Goal: Task Accomplishment & Management: Contribute content

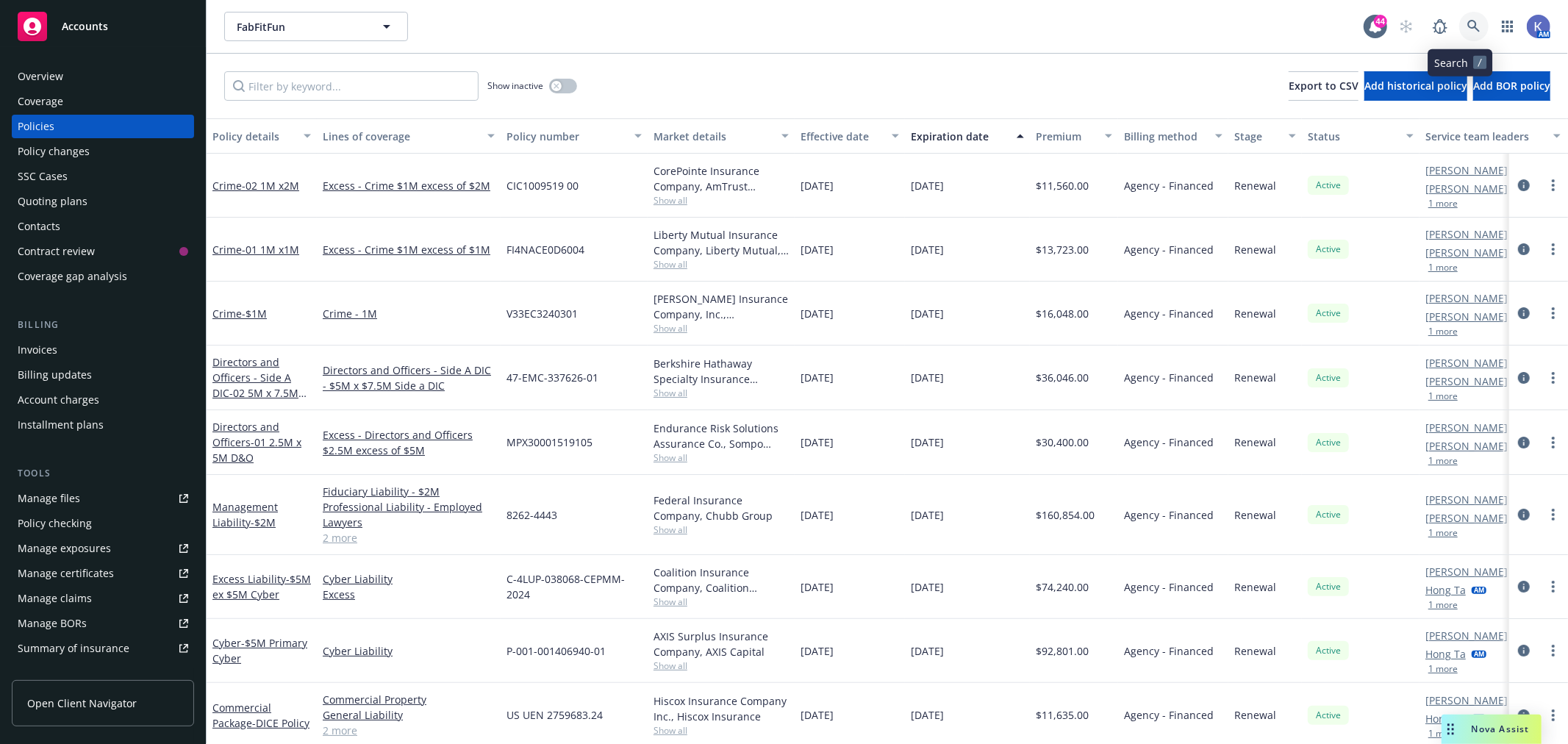
click at [1468, 26] on link at bounding box center [1474, 26] width 29 height 29
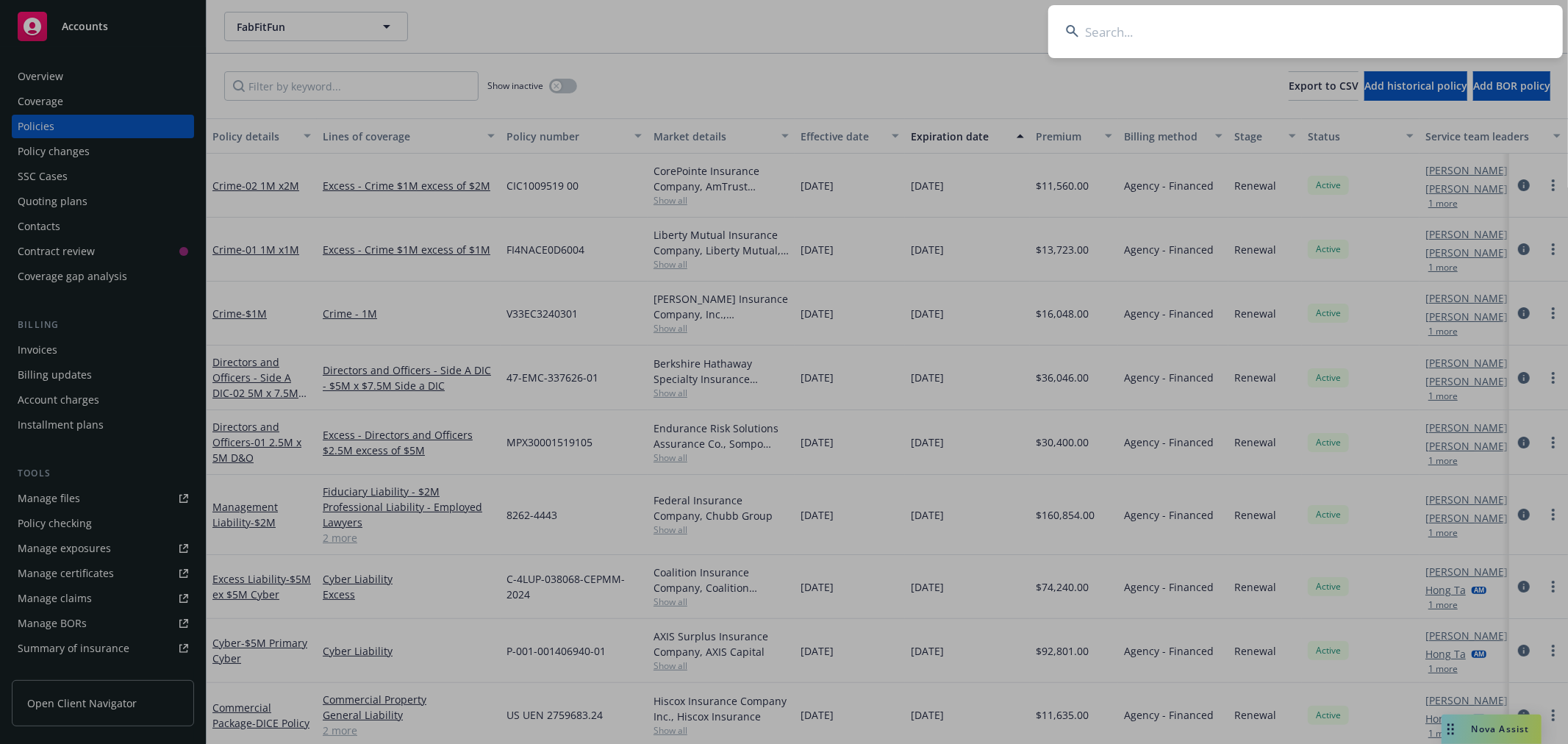
click at [1406, 25] on input at bounding box center [1305, 31] width 514 height 53
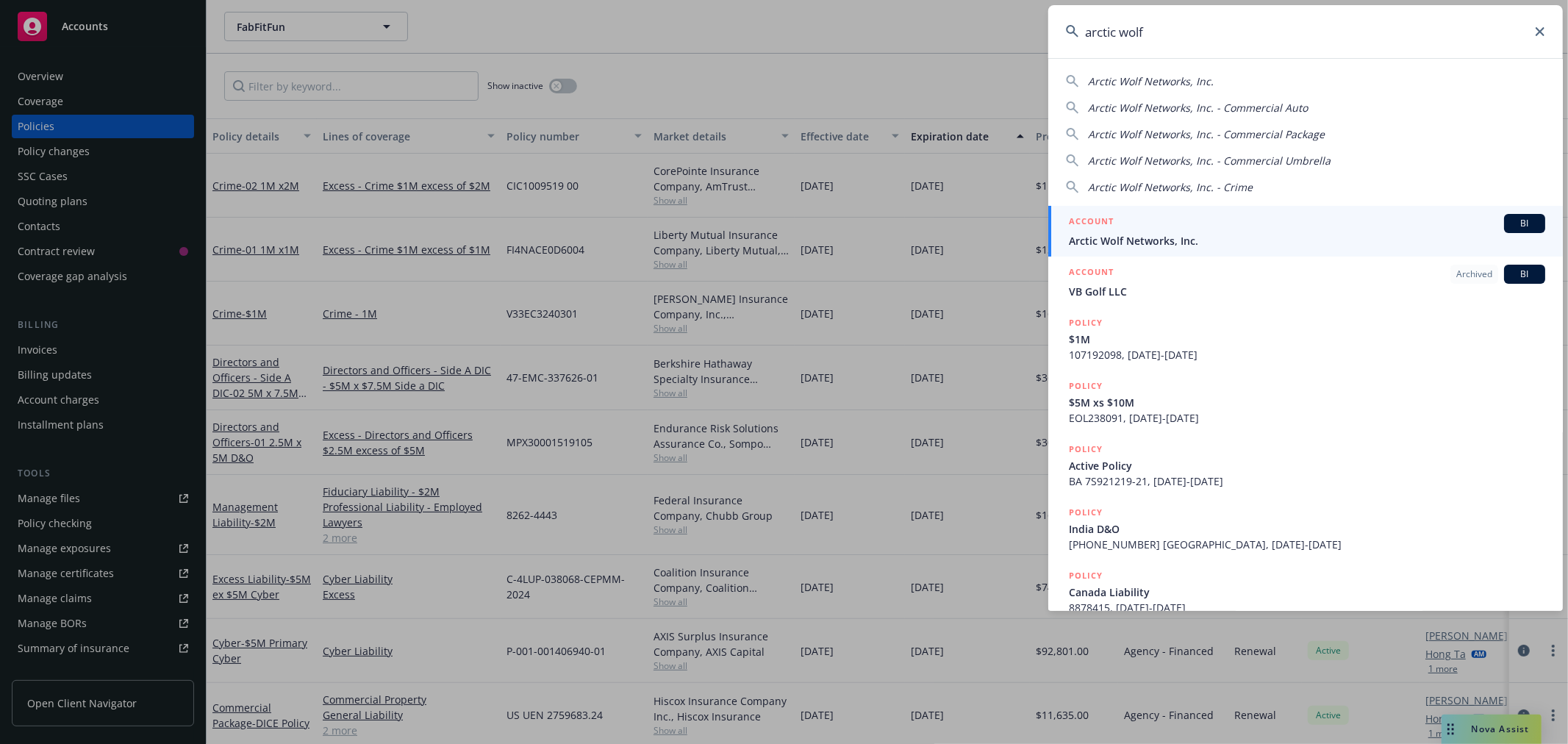
type input "arctic wolf"
click at [1191, 243] on span "Arctic Wolf Networks, Inc." at bounding box center [1307, 241] width 477 height 15
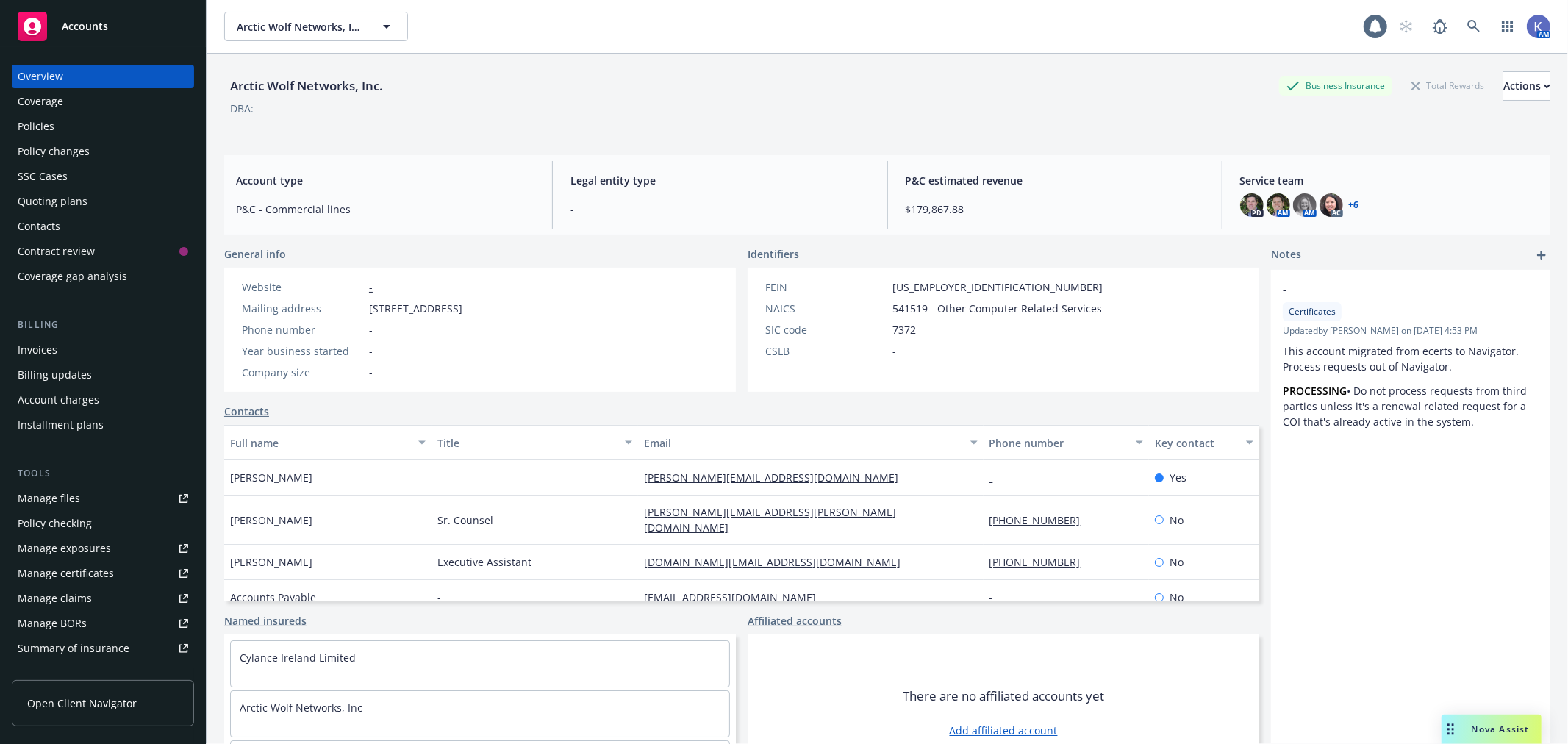
click at [89, 129] on div "Policies" at bounding box center [103, 126] width 171 height 24
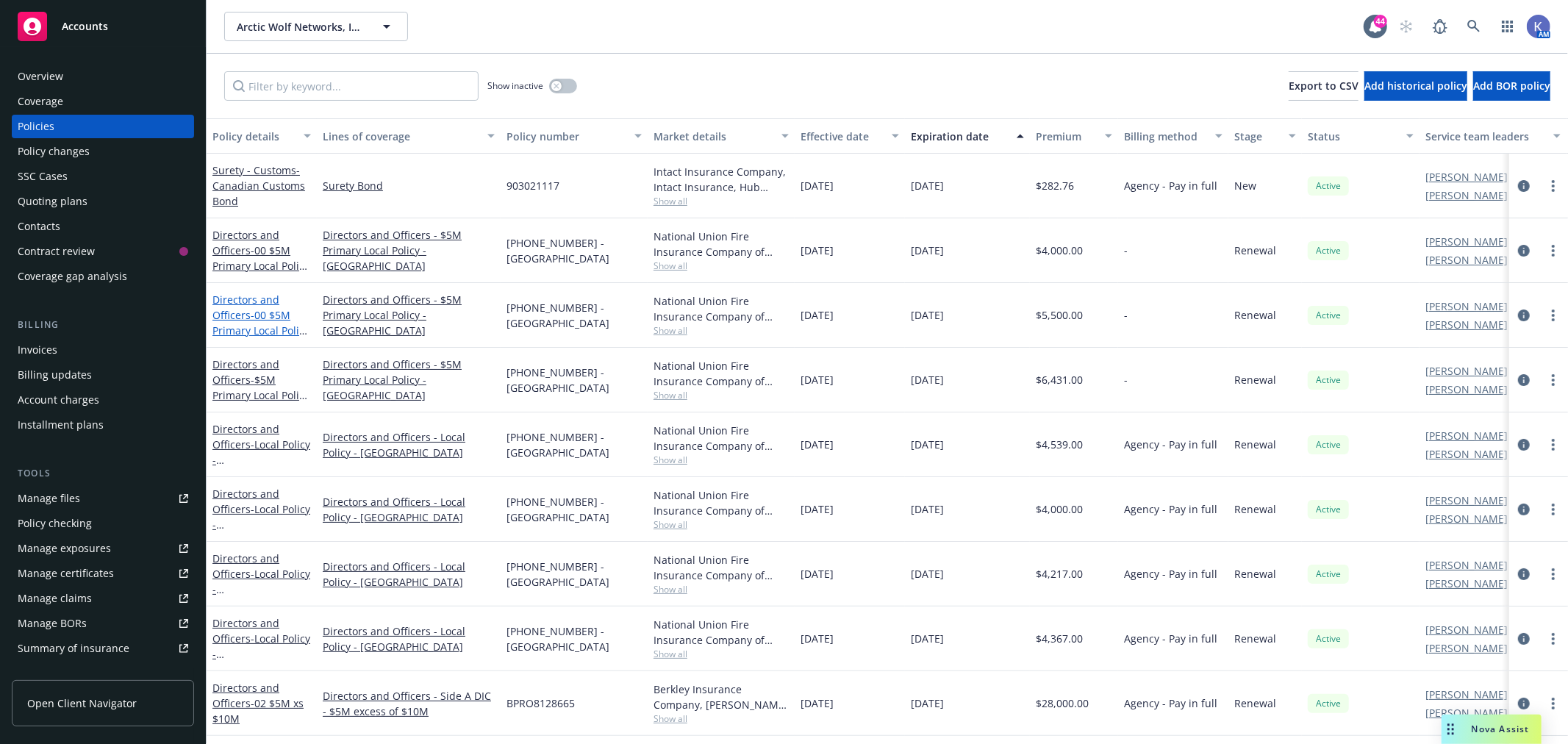
click at [244, 313] on link "Directors and Officers - 00 $5M Primary Local Policy - [GEOGRAPHIC_DATA]" at bounding box center [261, 338] width 97 height 91
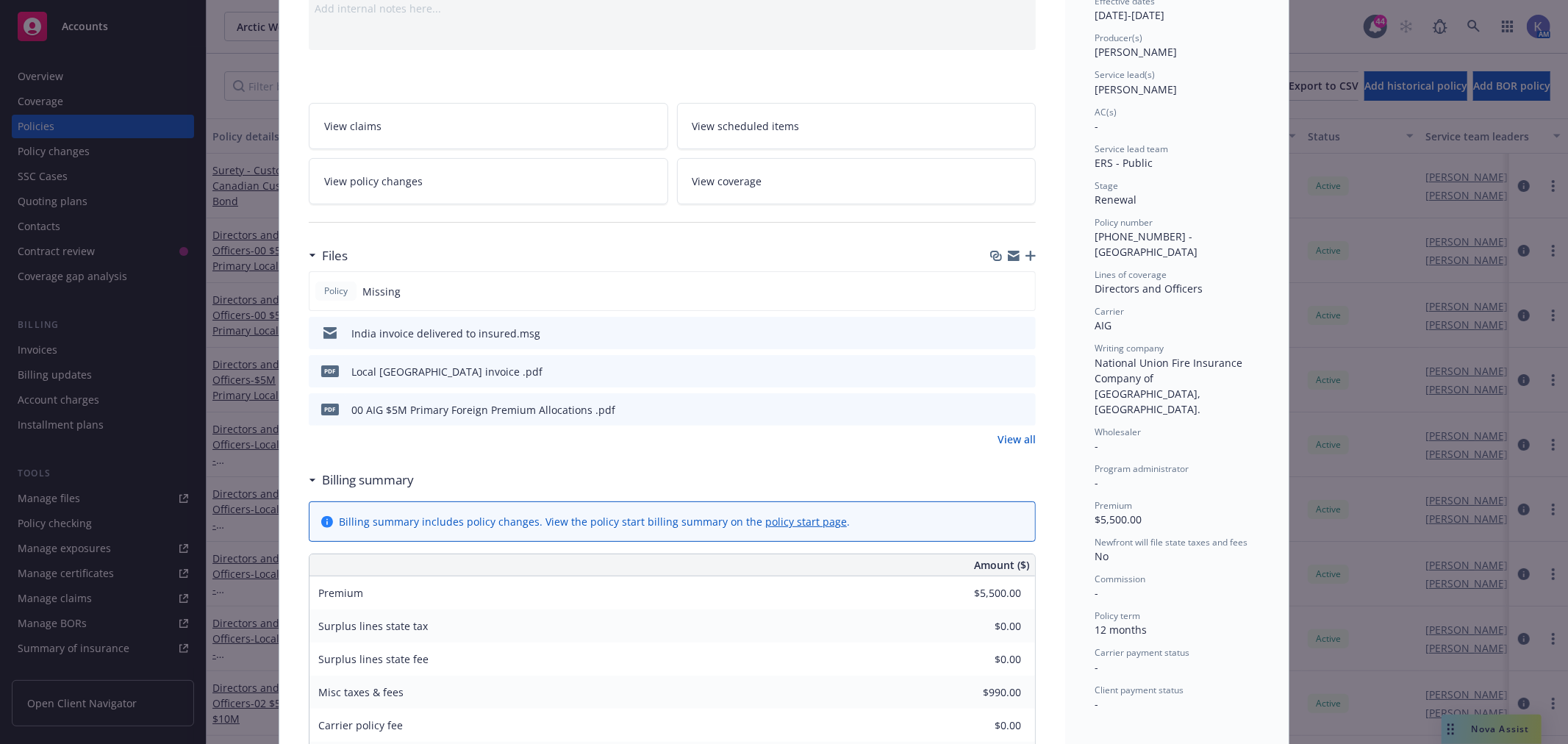
scroll to position [163, 0]
click at [1015, 329] on icon "preview file" at bounding box center [1022, 331] width 13 height 10
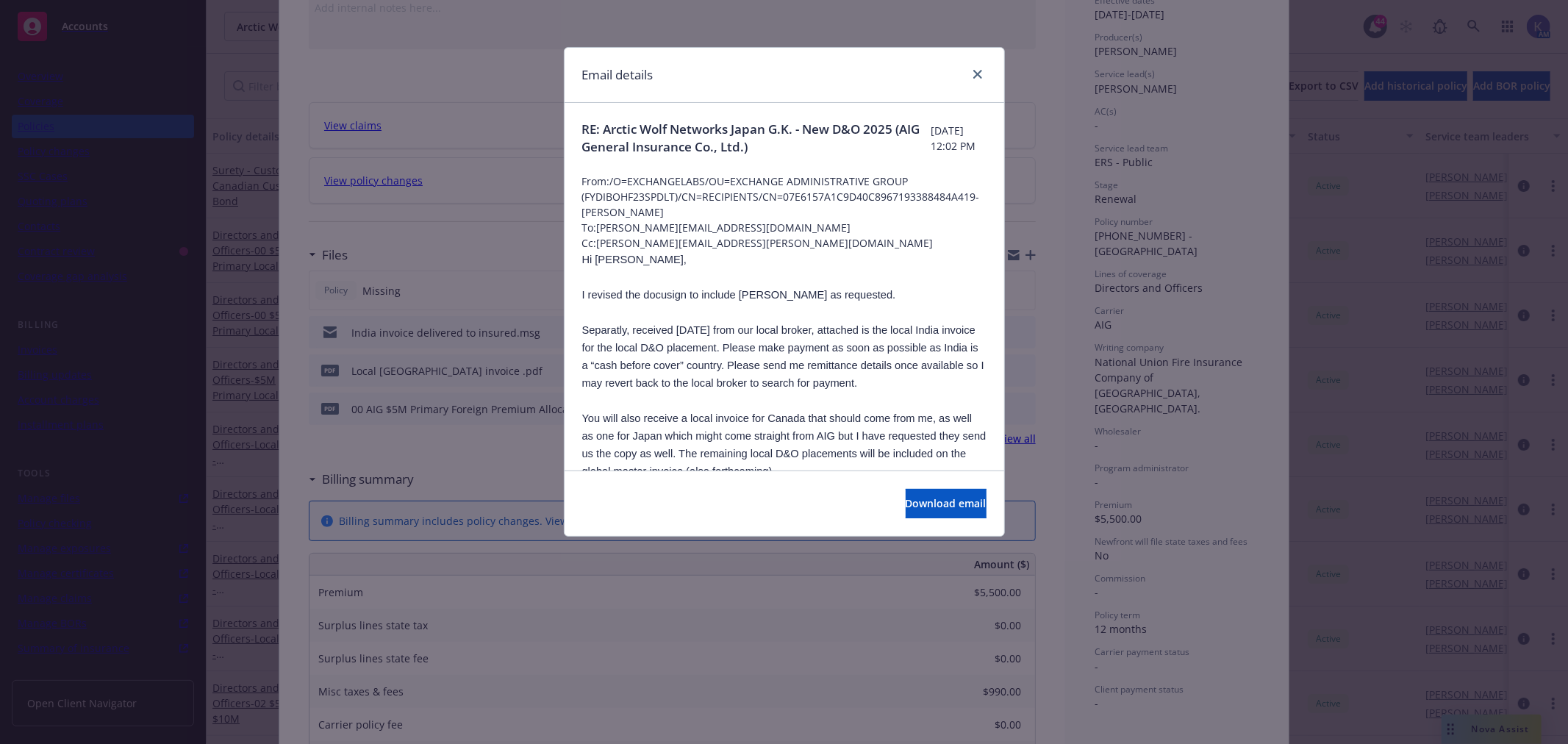
scroll to position [81, 0]
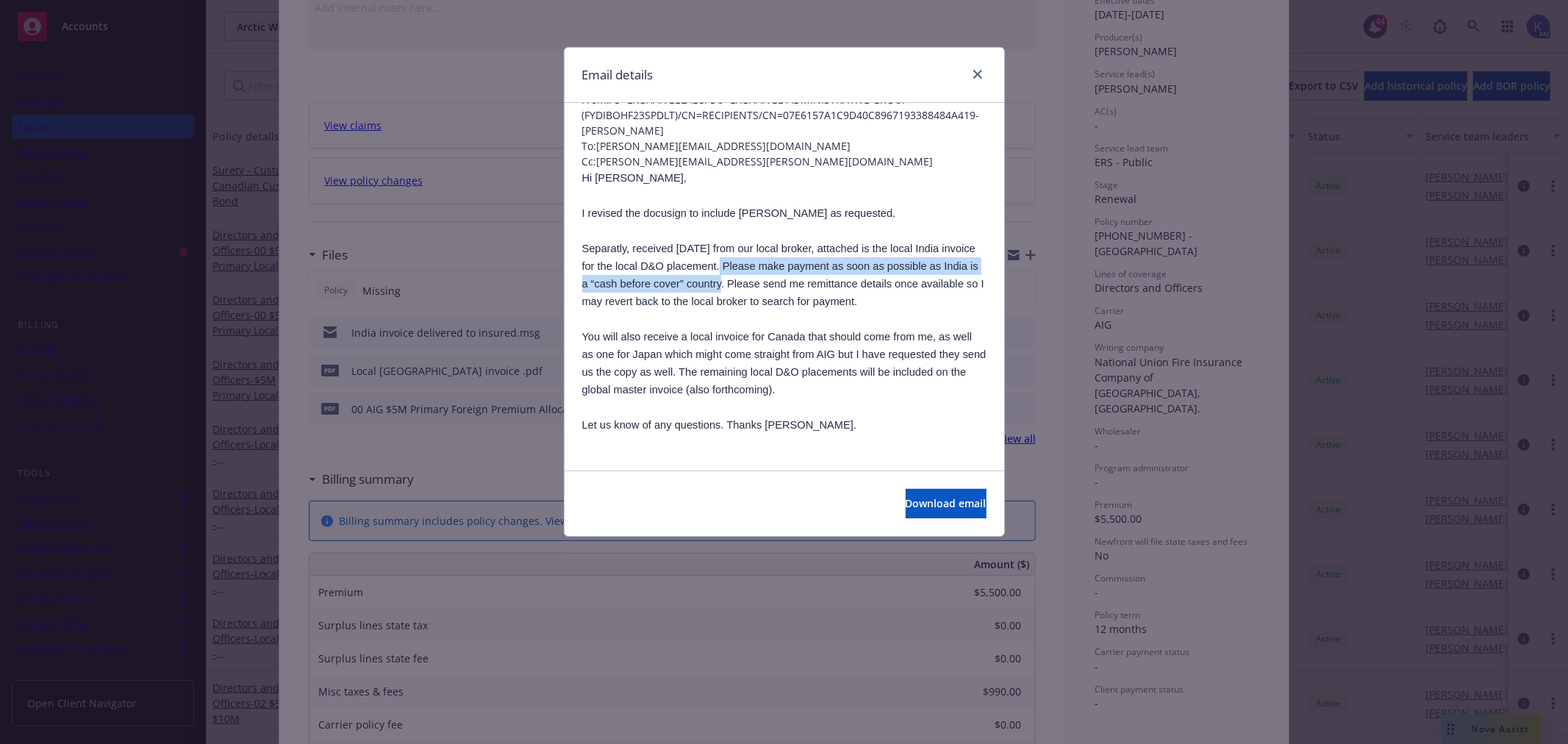
drag, startPoint x: 733, startPoint y: 283, endPoint x: 723, endPoint y: 267, distance: 18.9
click at [723, 267] on span "Separatly, received [DATE] from our local broker, attached is the local India i…" at bounding box center [783, 275] width 402 height 64
copy span "Please make payment as soon as possible as India is a “cash before cover” count…"
click at [976, 77] on icon "close" at bounding box center [978, 74] width 9 height 9
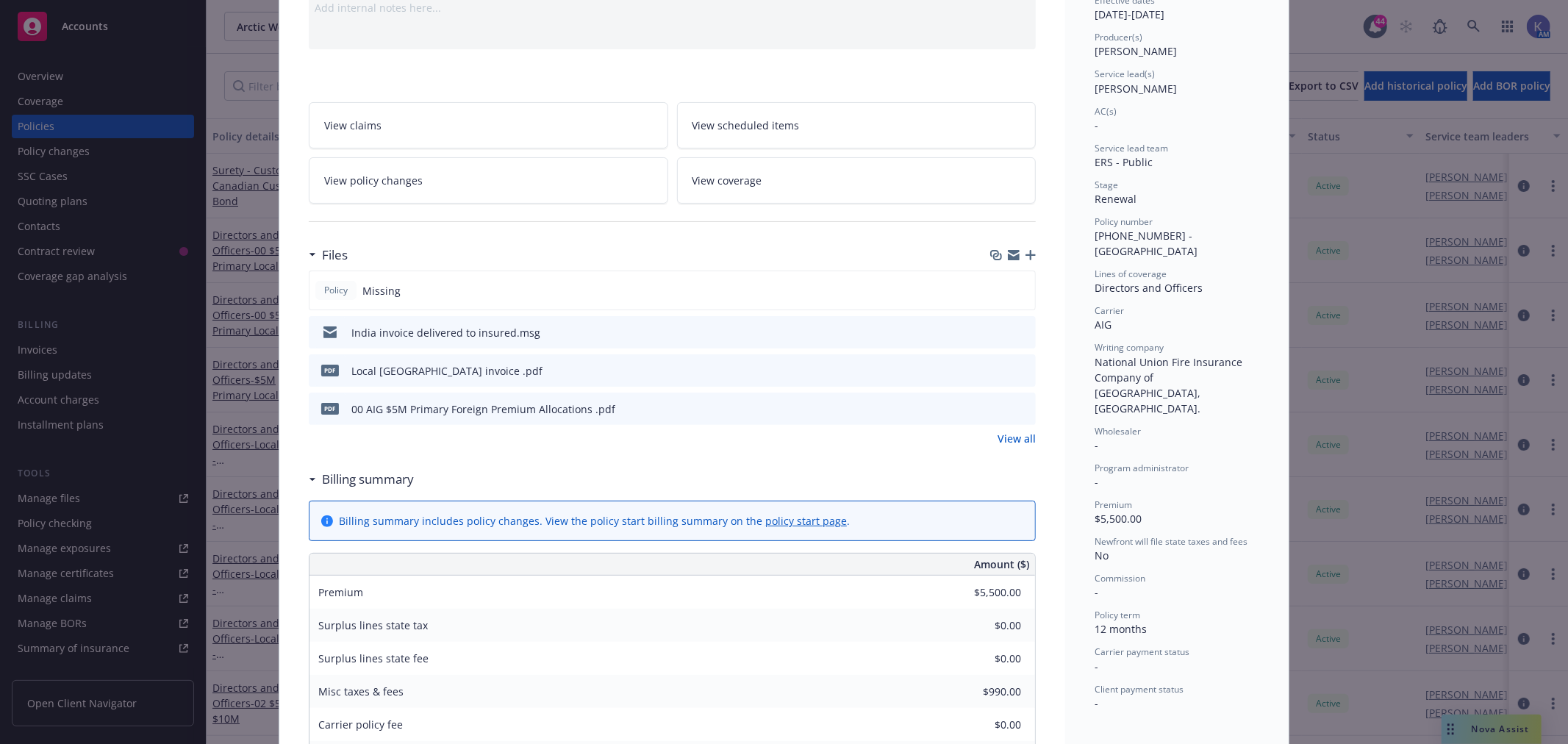
click at [1025, 258] on icon "button" at bounding box center [1030, 254] width 10 height 10
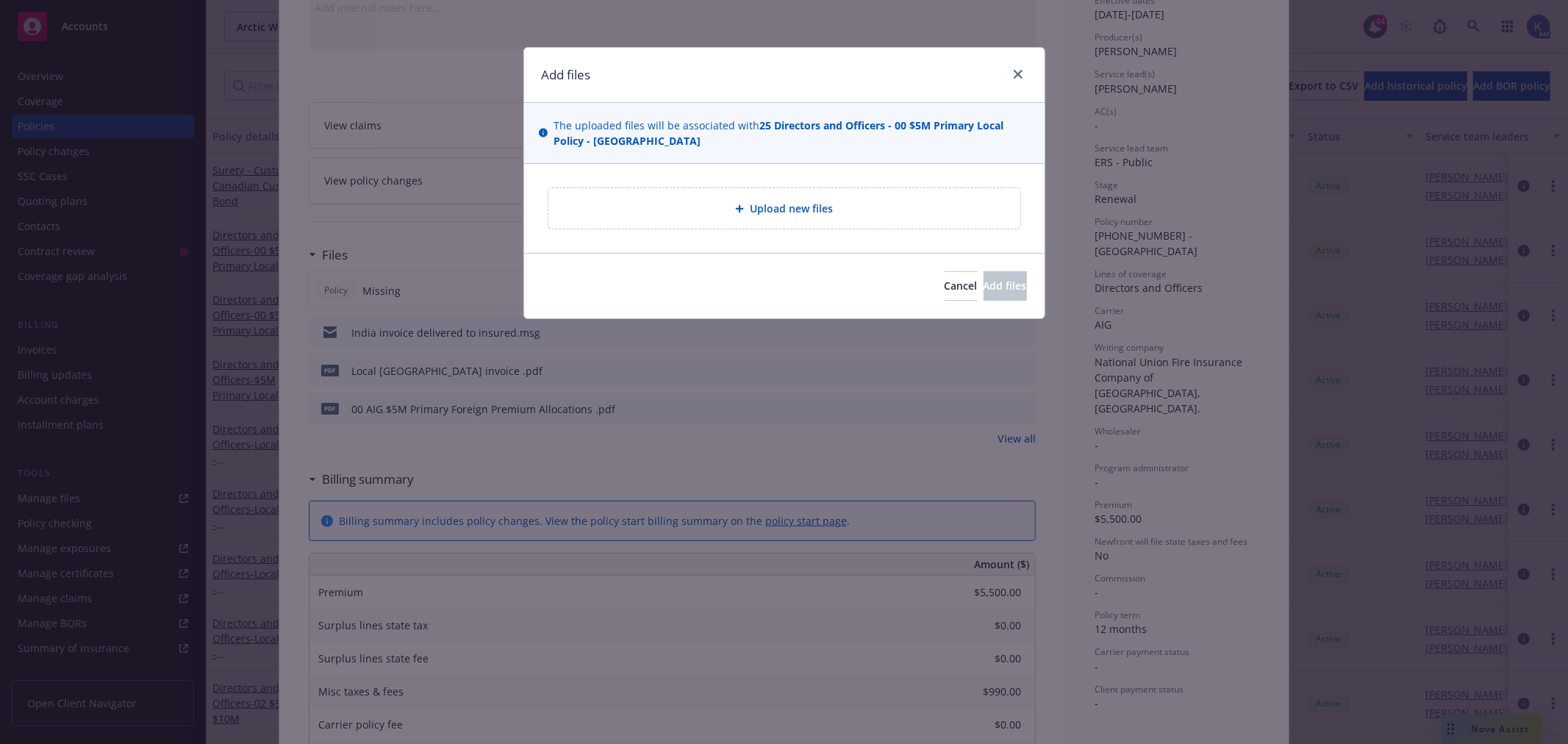
type textarea "x"
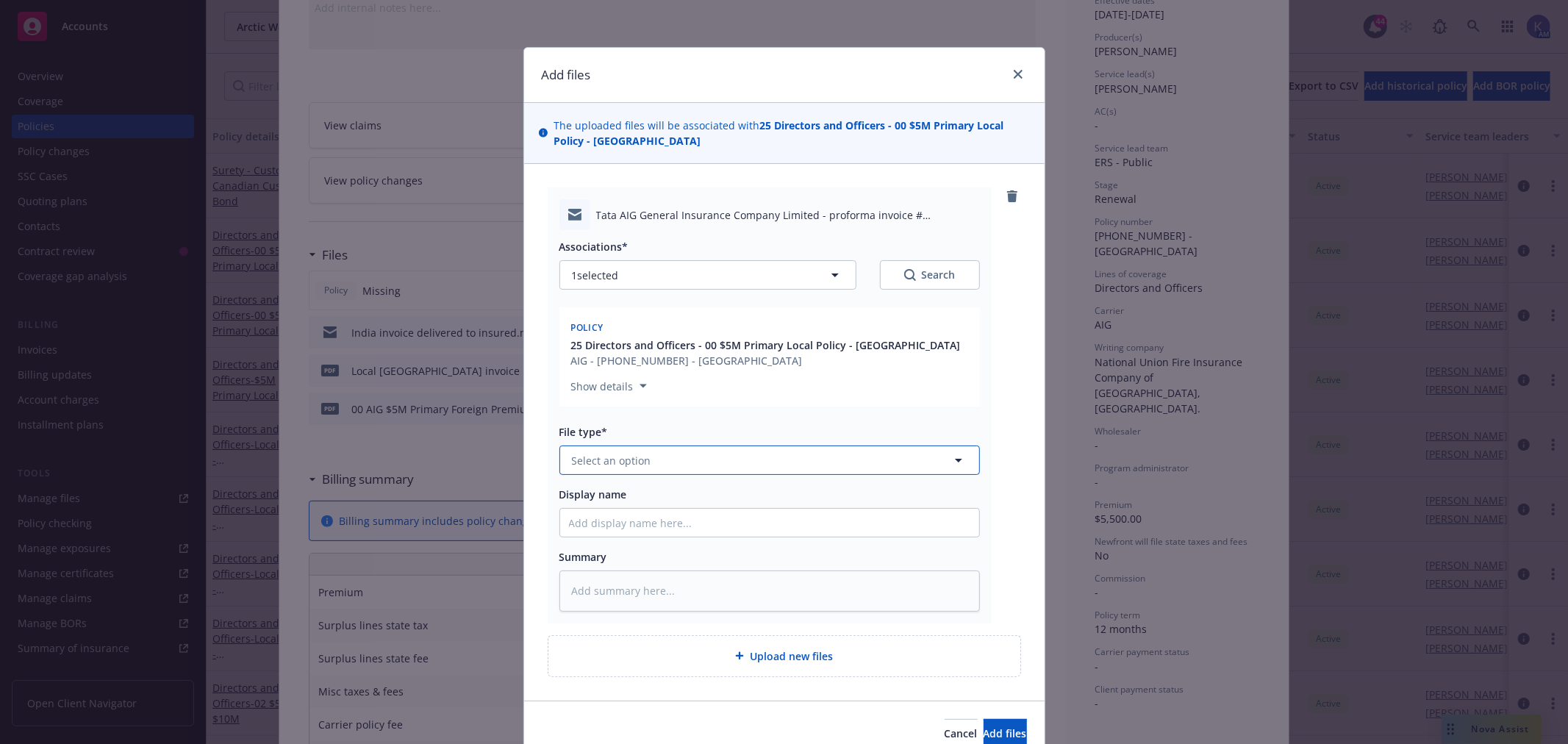
click at [608, 463] on span "Select an option" at bounding box center [612, 460] width 80 height 15
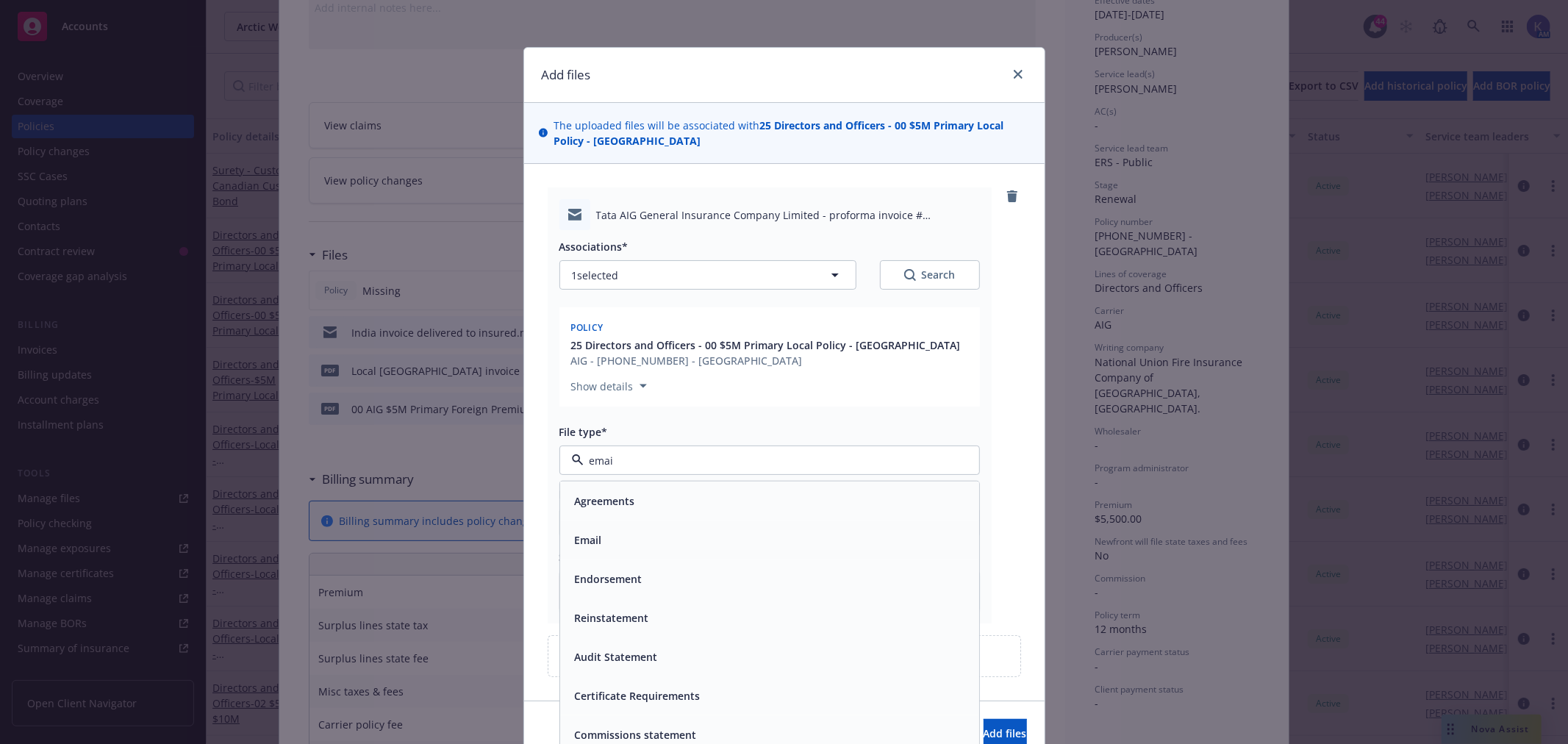
type input "email"
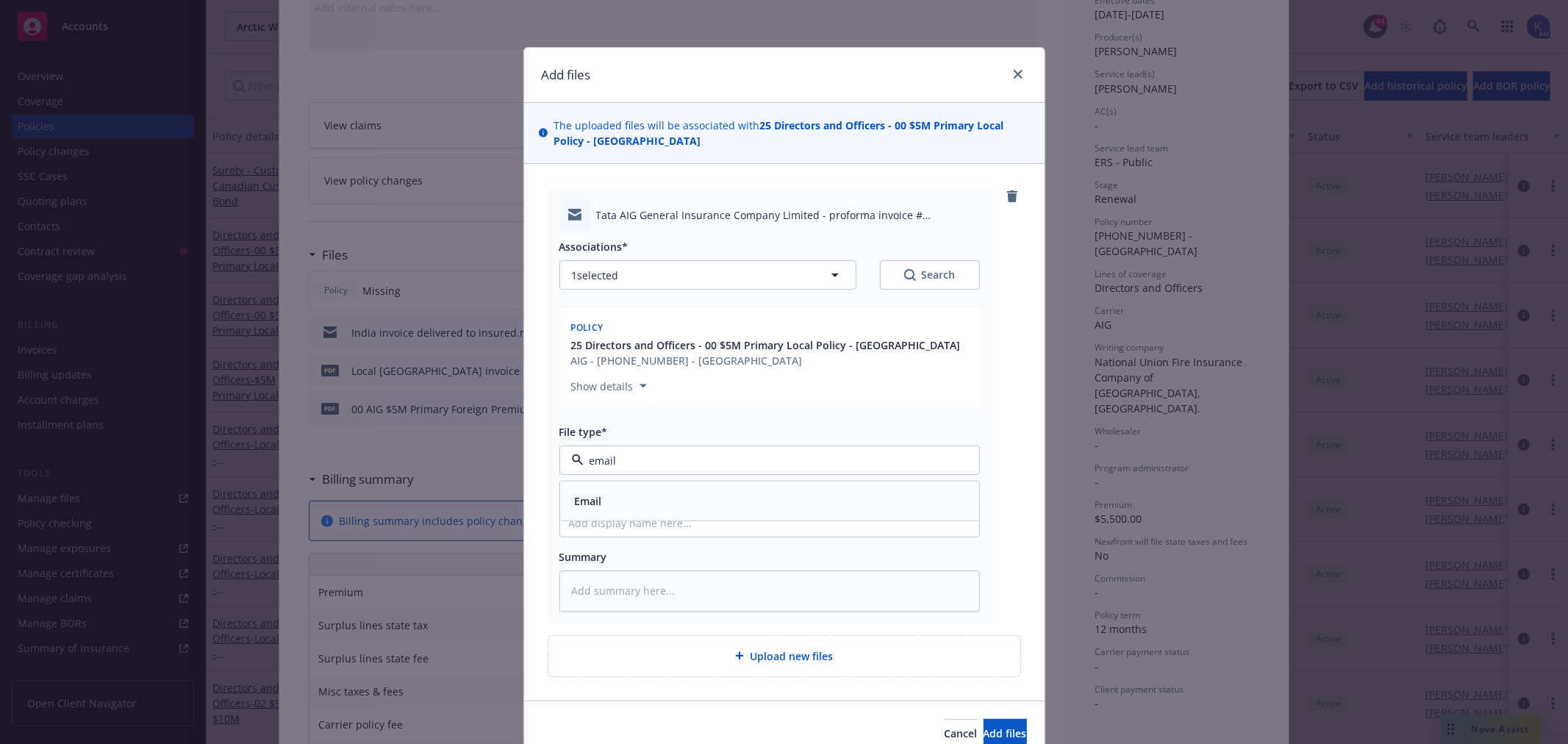
click at [605, 497] on div "Email" at bounding box center [769, 501] width 402 height 21
type textarea "x"
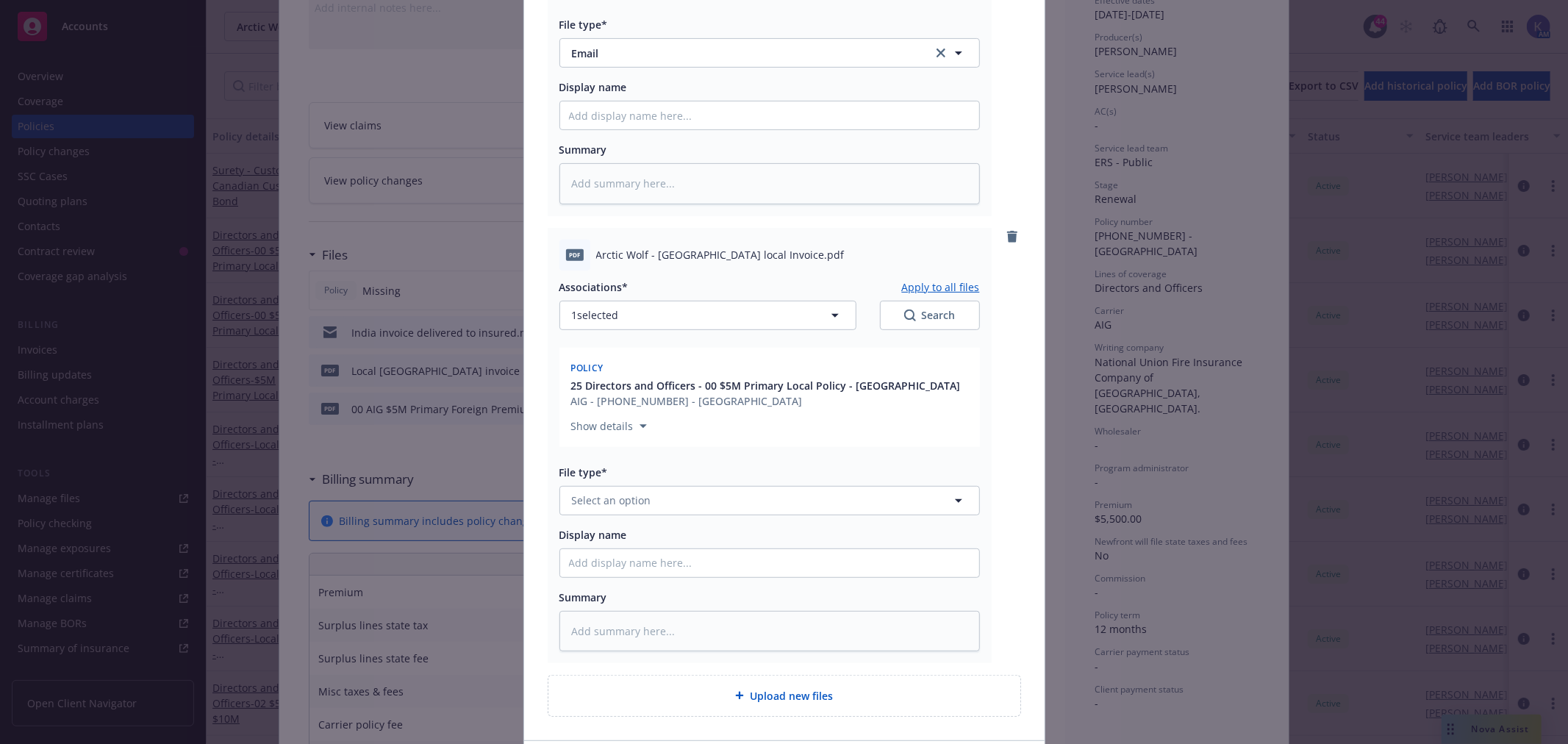
scroll to position [408, 0]
click at [615, 510] on button "Select an option" at bounding box center [769, 500] width 421 height 29
type input "inv"
click at [634, 578] on span "Invoice - Third Party" at bounding box center [625, 578] width 101 height 15
click at [643, 562] on input "Display name" at bounding box center [769, 562] width 419 height 28
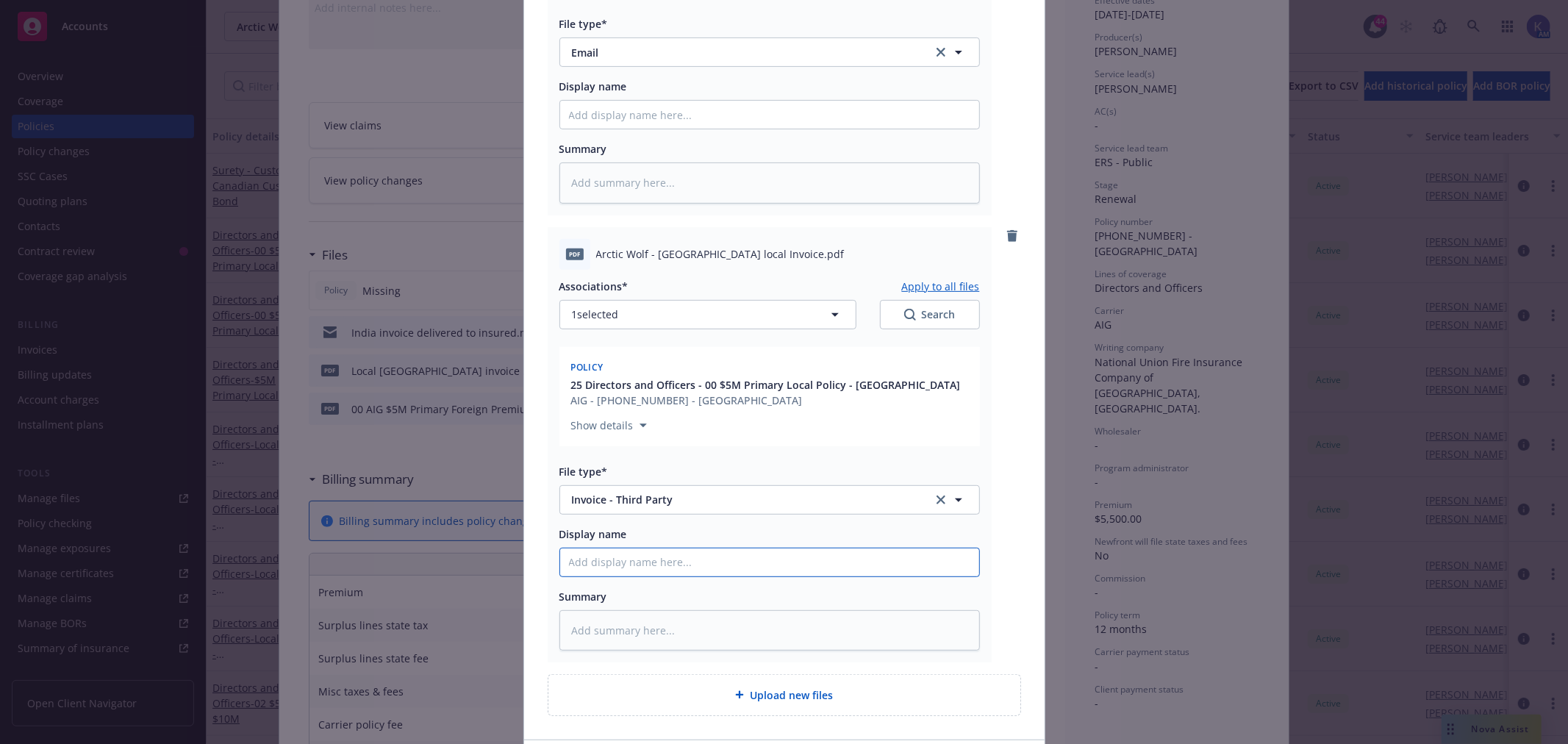
type textarea "x"
type input "P"
type textarea "x"
type input "Pr"
type textarea "x"
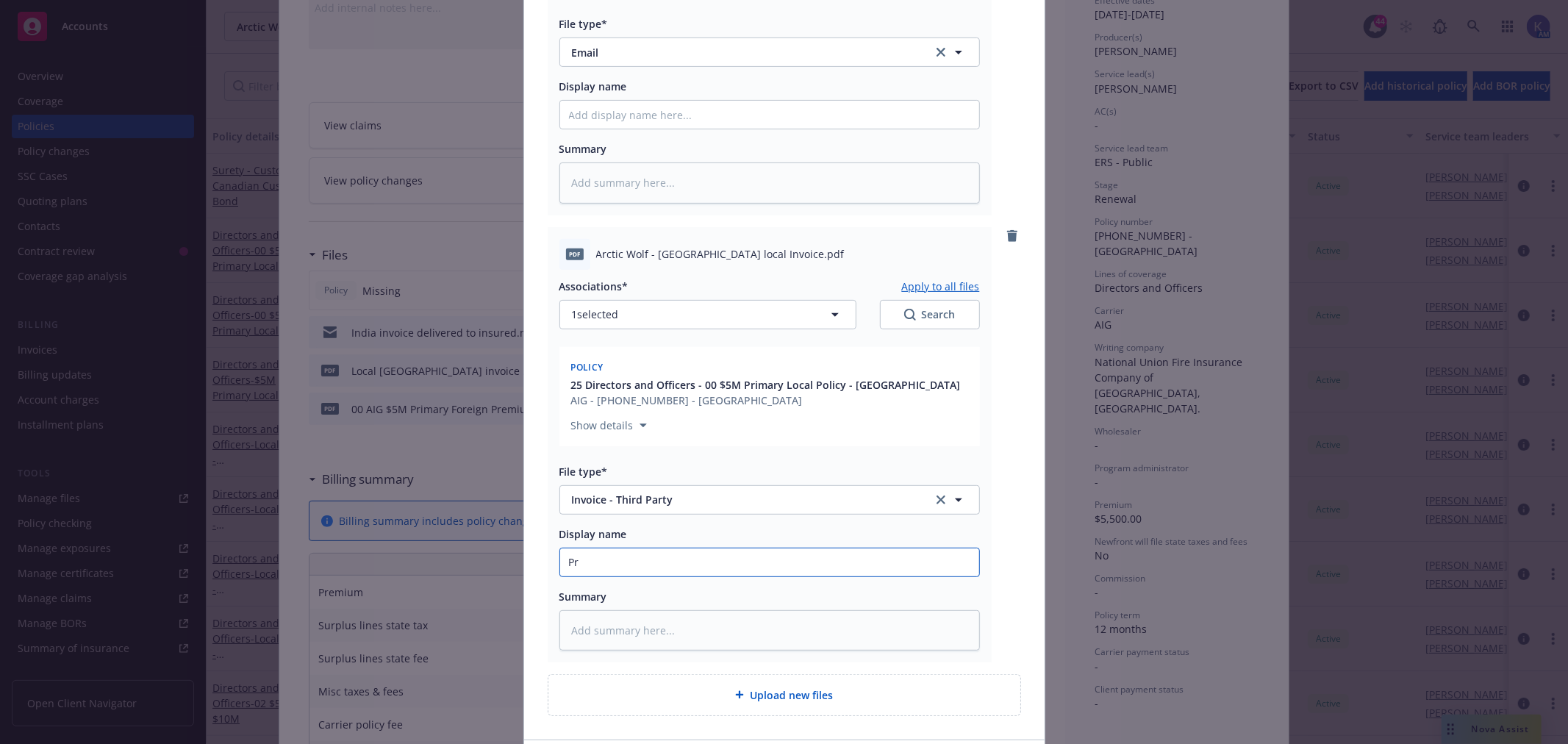
type input "Pro"
type textarea "x"
type input "Prof"
type textarea "x"
type input "Profo"
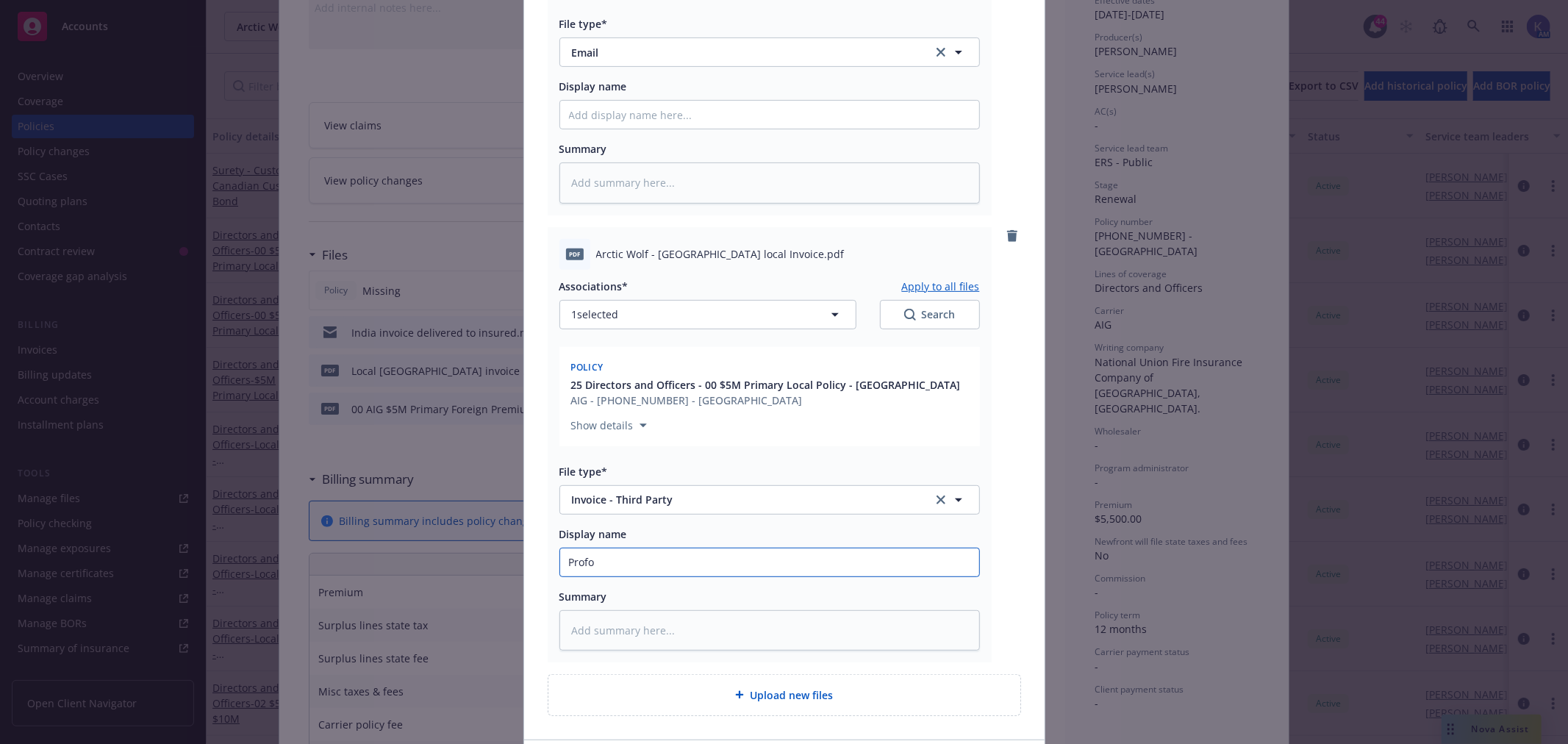
type textarea "x"
type input "Profor"
type textarea "x"
type input "Proform"
type textarea "x"
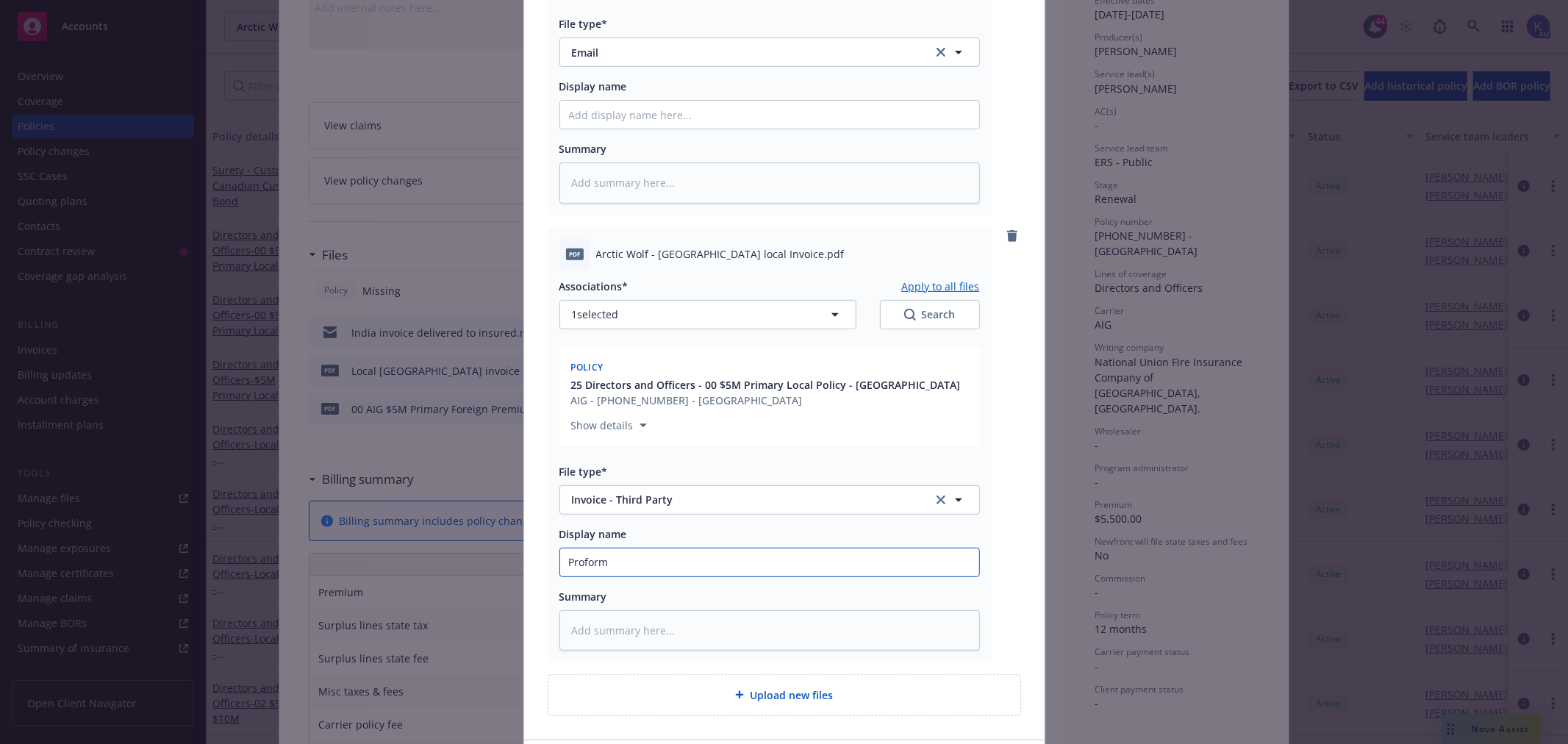
type input "Proforma"
type textarea "x"
type input "Proforma"
type textarea "x"
type input "Proforma i"
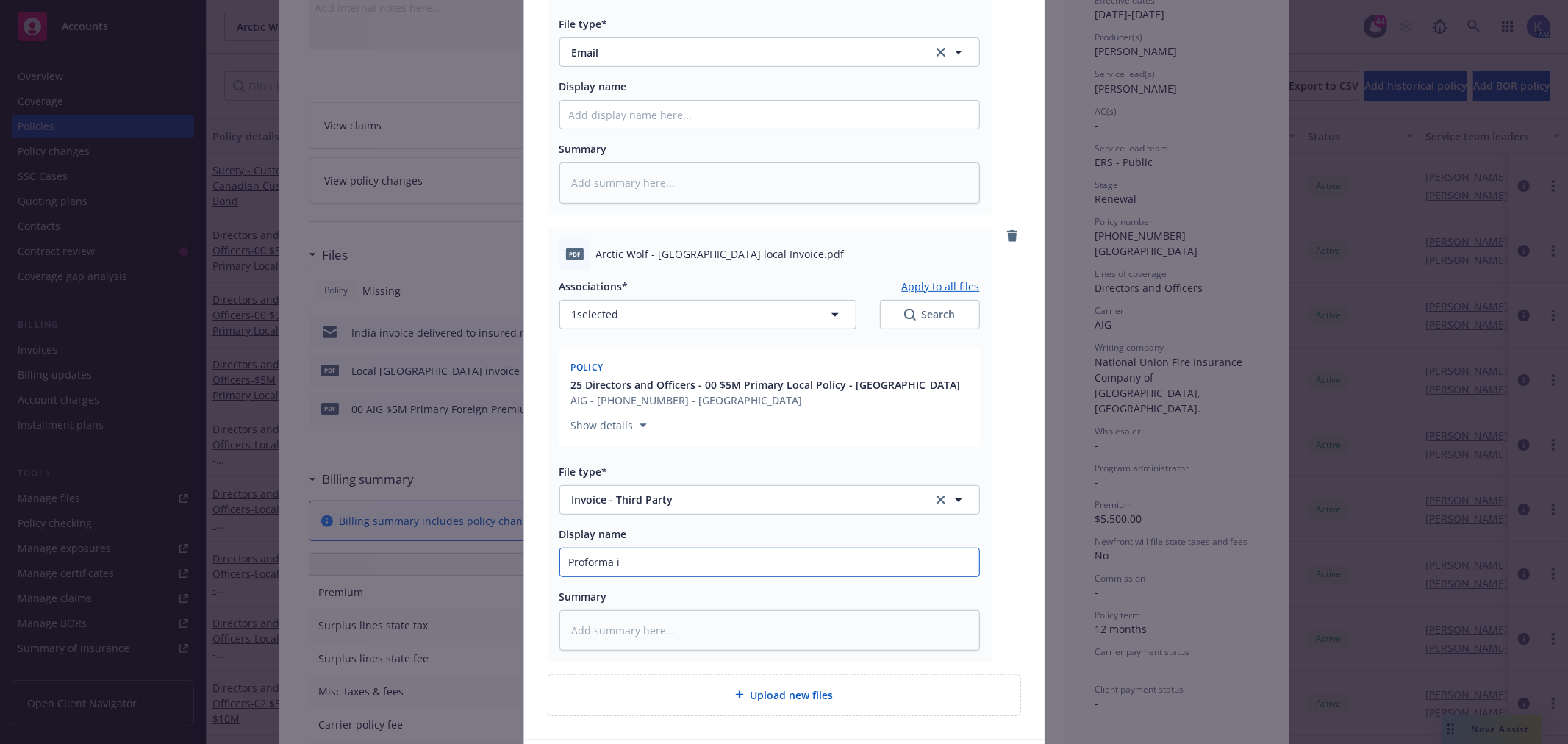
type textarea "x"
type input "Proforma in"
type textarea "x"
type input "Proforma inv"
type textarea "x"
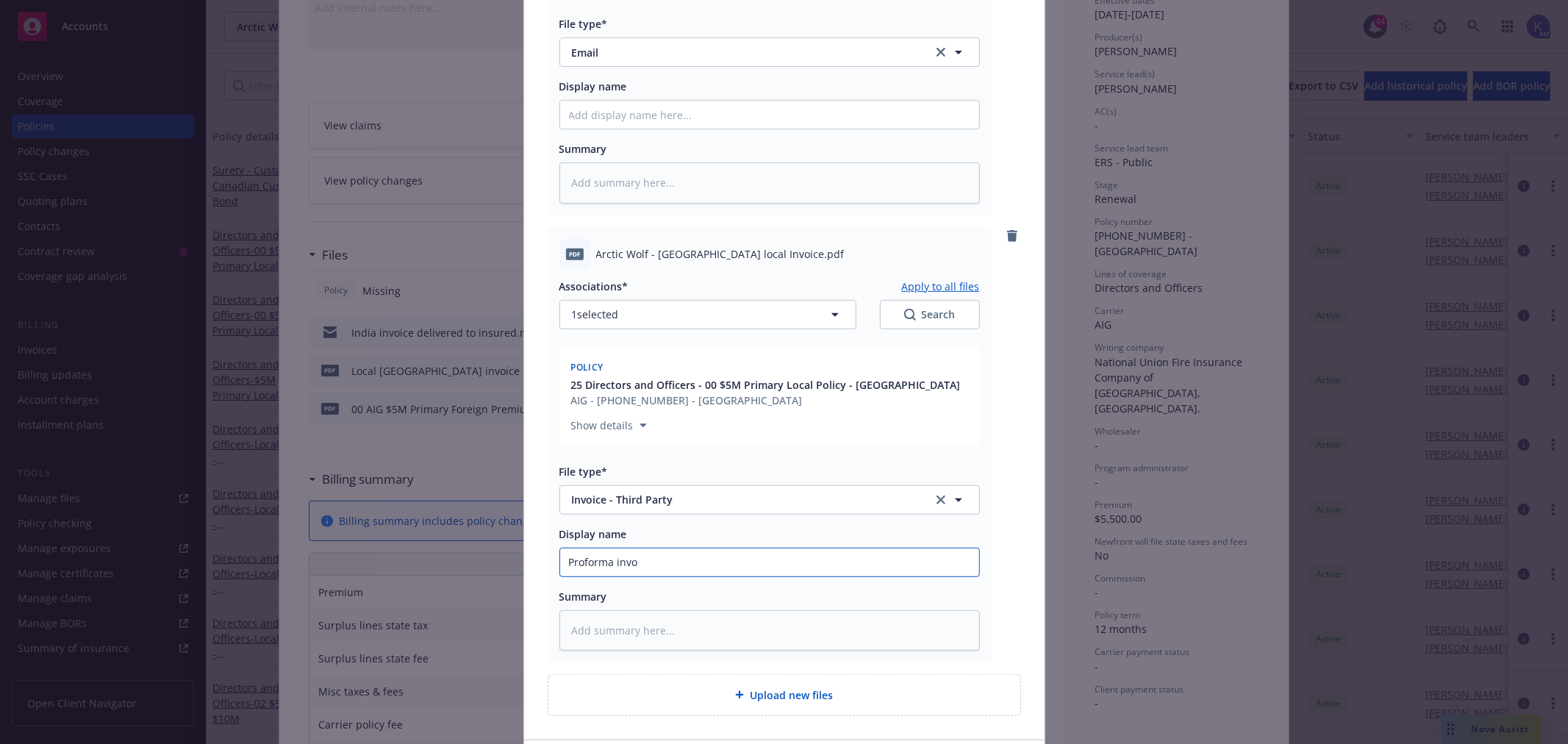
type input "Proforma invoc"
type textarea "x"
type input "Proforma invoci"
type textarea "x"
type input "Proforma invocie"
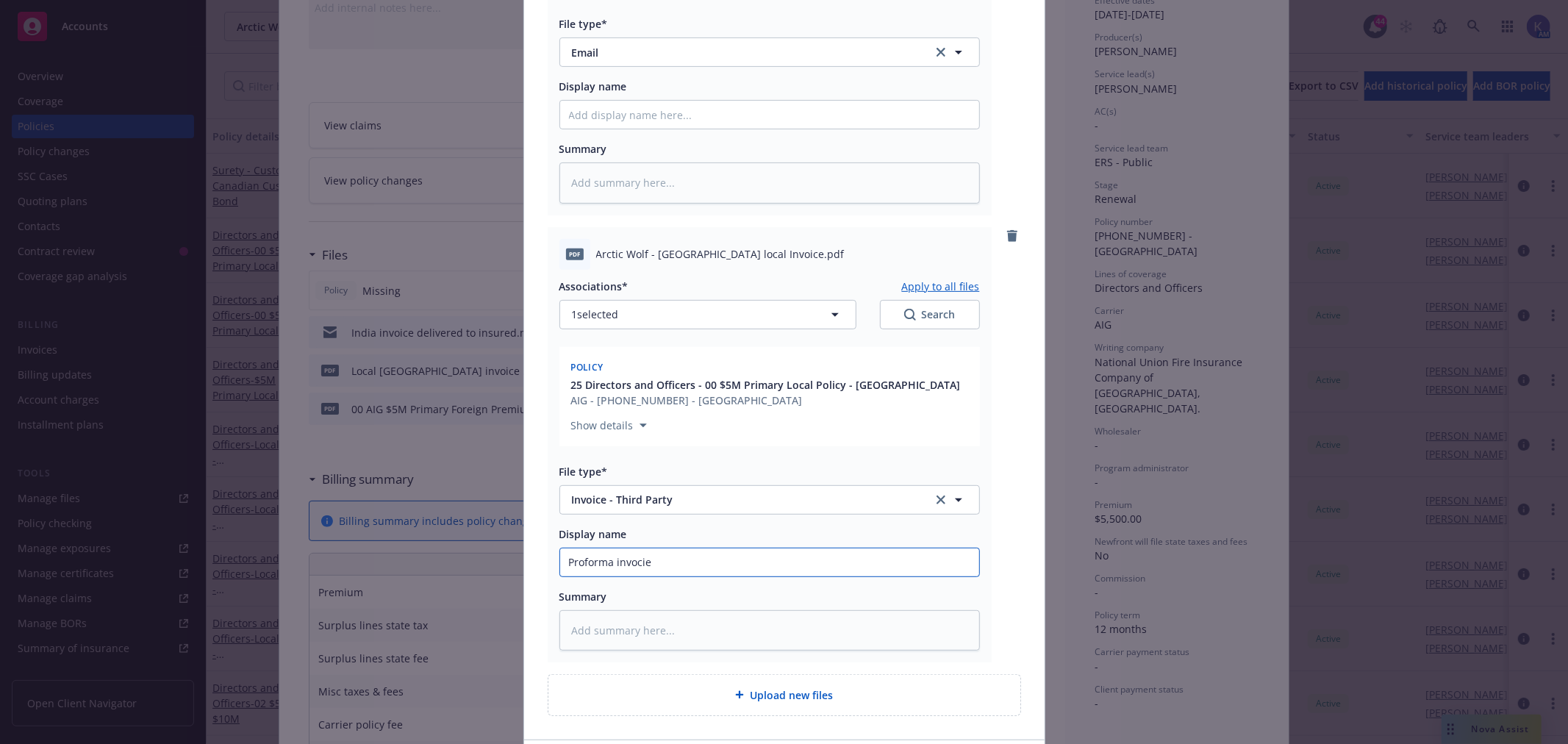
type textarea "x"
type input "Proforma invocie"
type textarea "x"
type input "Proforma invocie f"
type textarea "x"
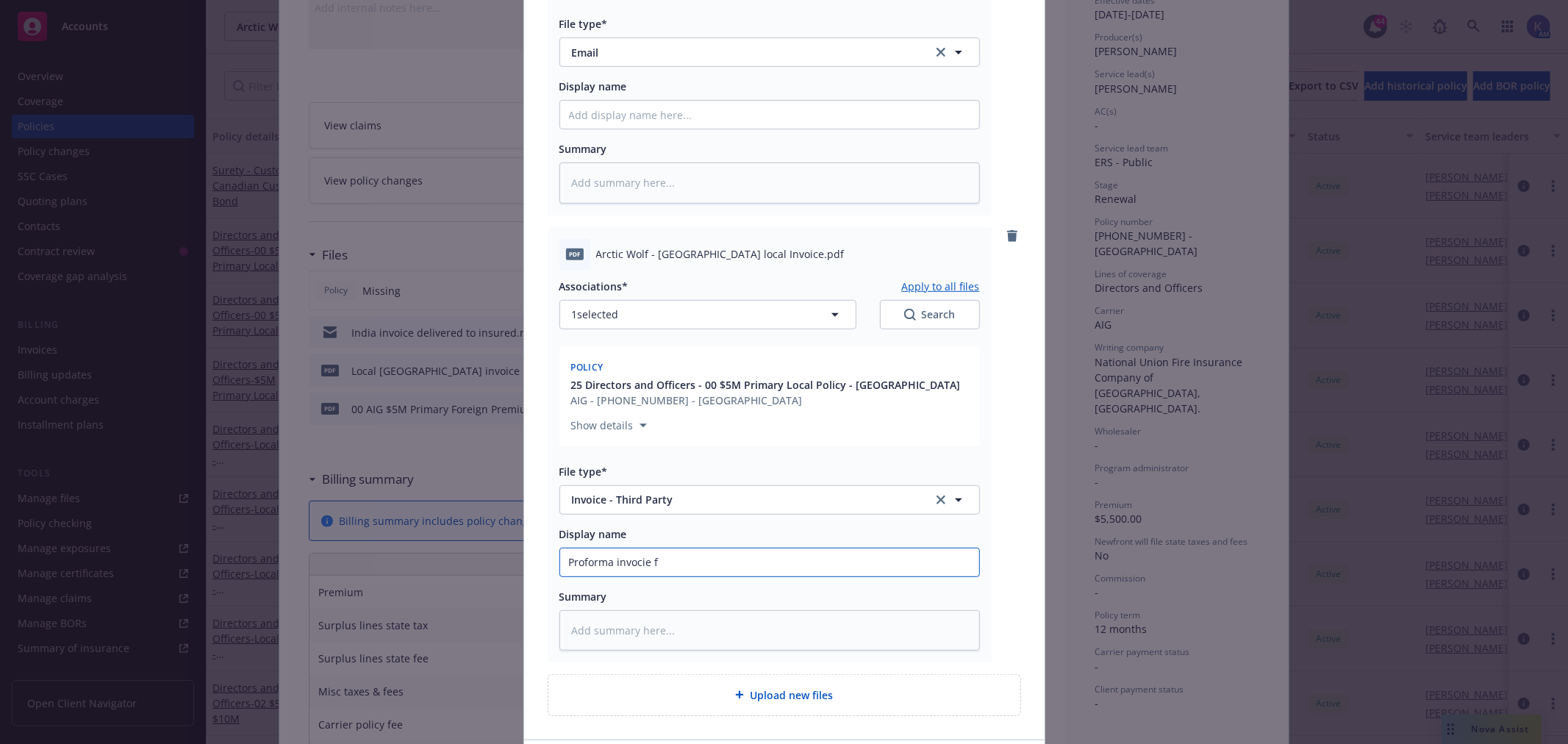
type input "Proforma invocie fr"
type textarea "x"
type input "Proforma invocie fro"
type textarea "x"
type input "Proforma invocie from"
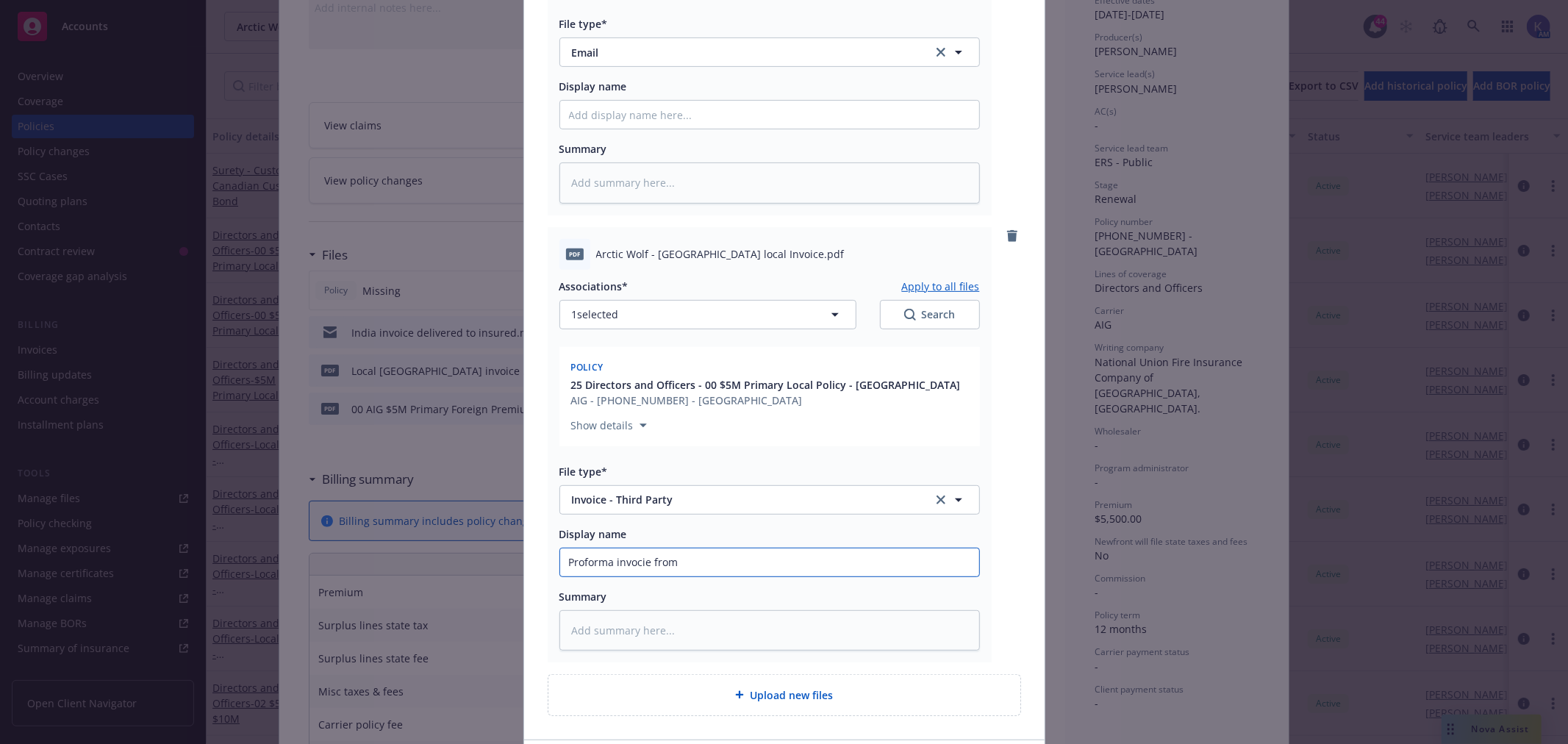
type textarea "x"
type input "Proforma invocie from"
type textarea "x"
type input "Proforma invocie from A"
type textarea "x"
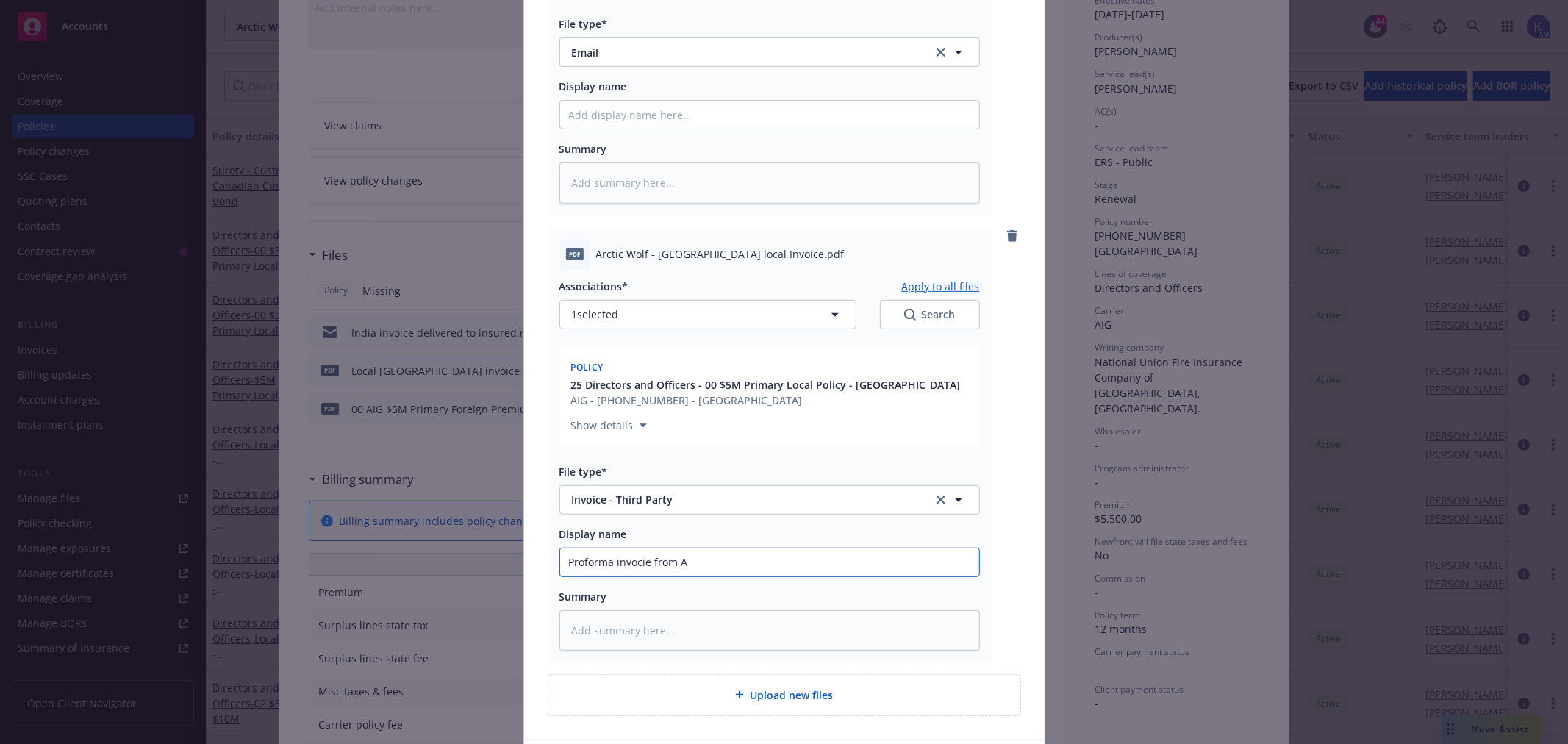
type input "Proforma invocie from AW"
type textarea "x"
type input "Proforma invocie from AWN"
type textarea "x"
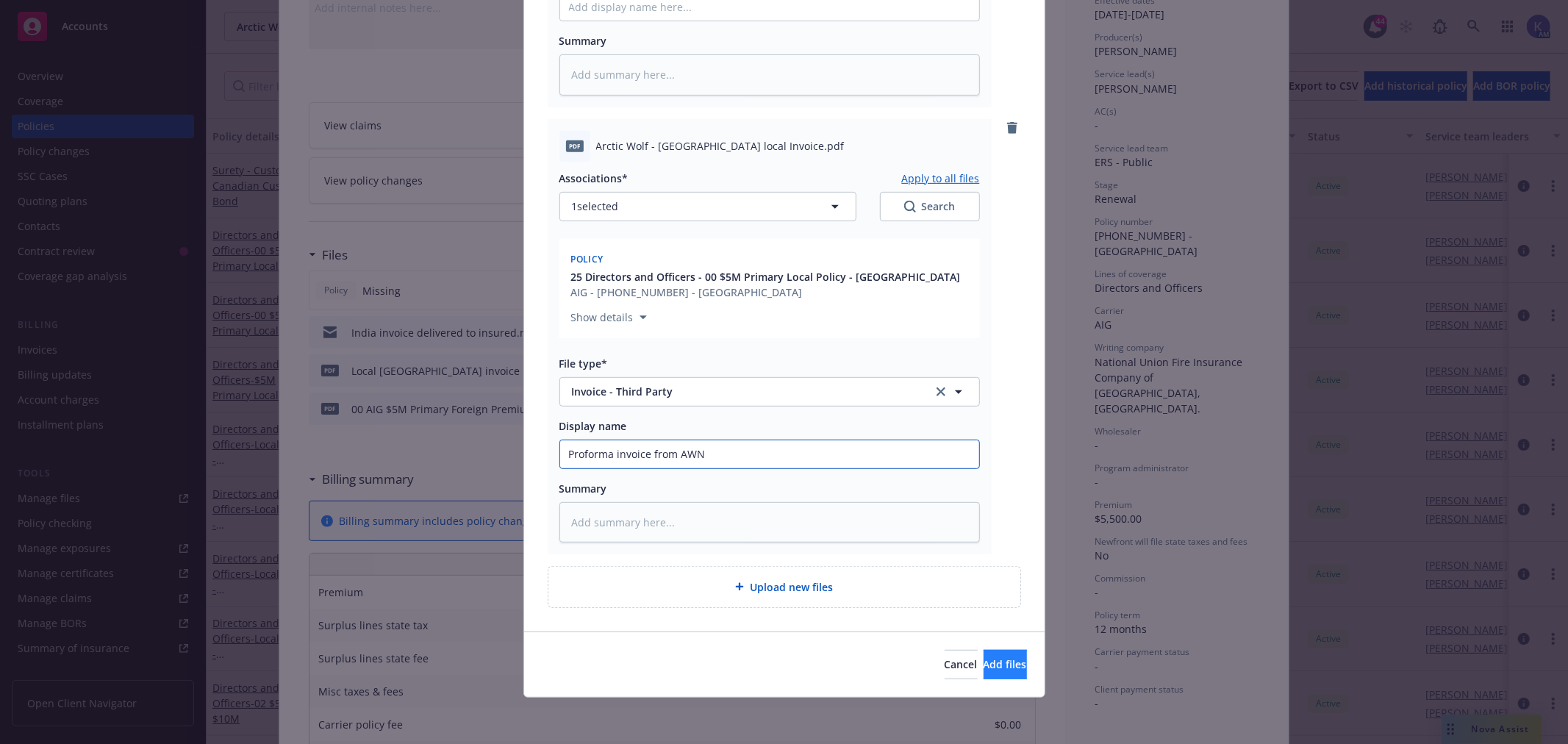
type input "Proforma invoice from AWN"
click at [983, 660] on span "Add files" at bounding box center [1005, 664] width 44 height 14
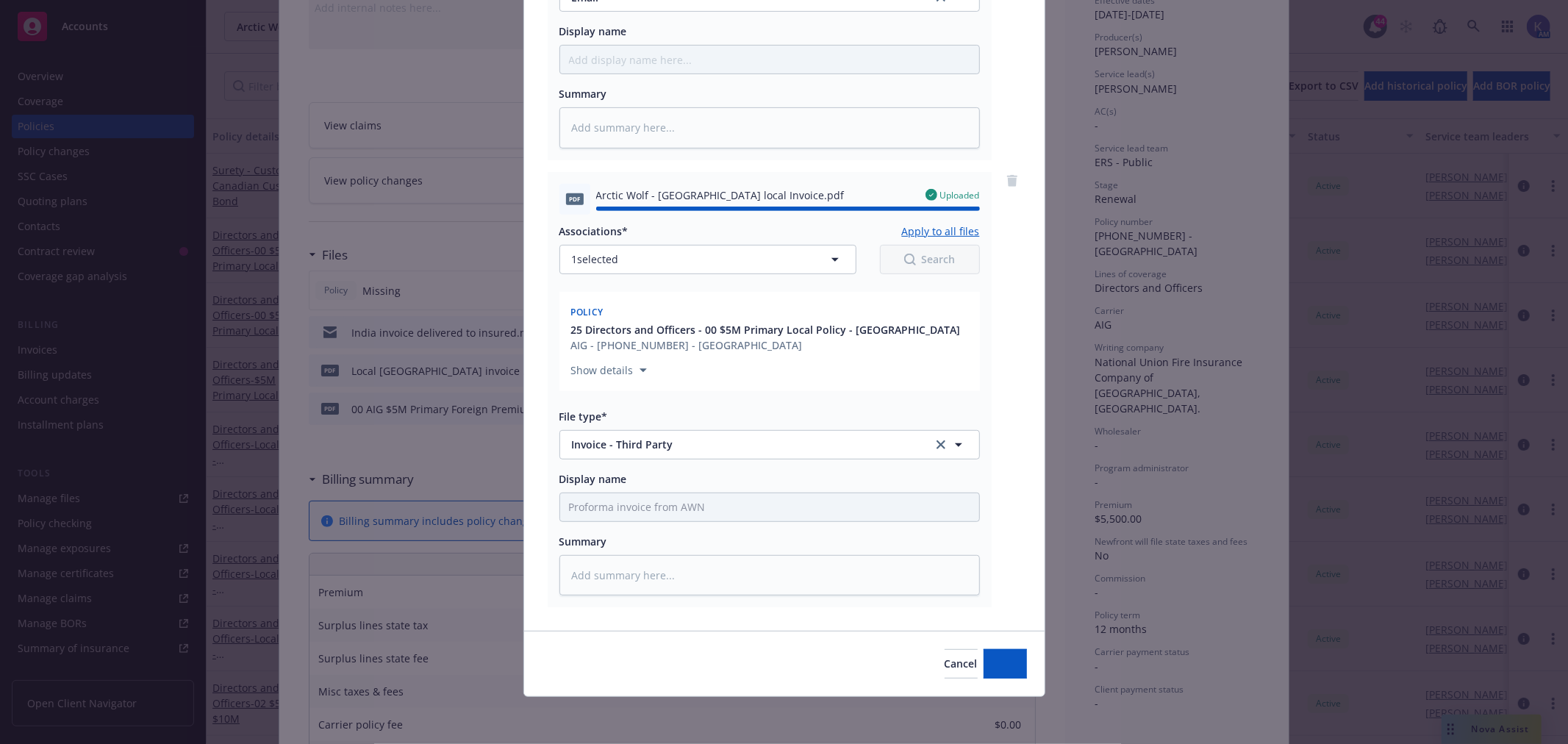
type textarea "x"
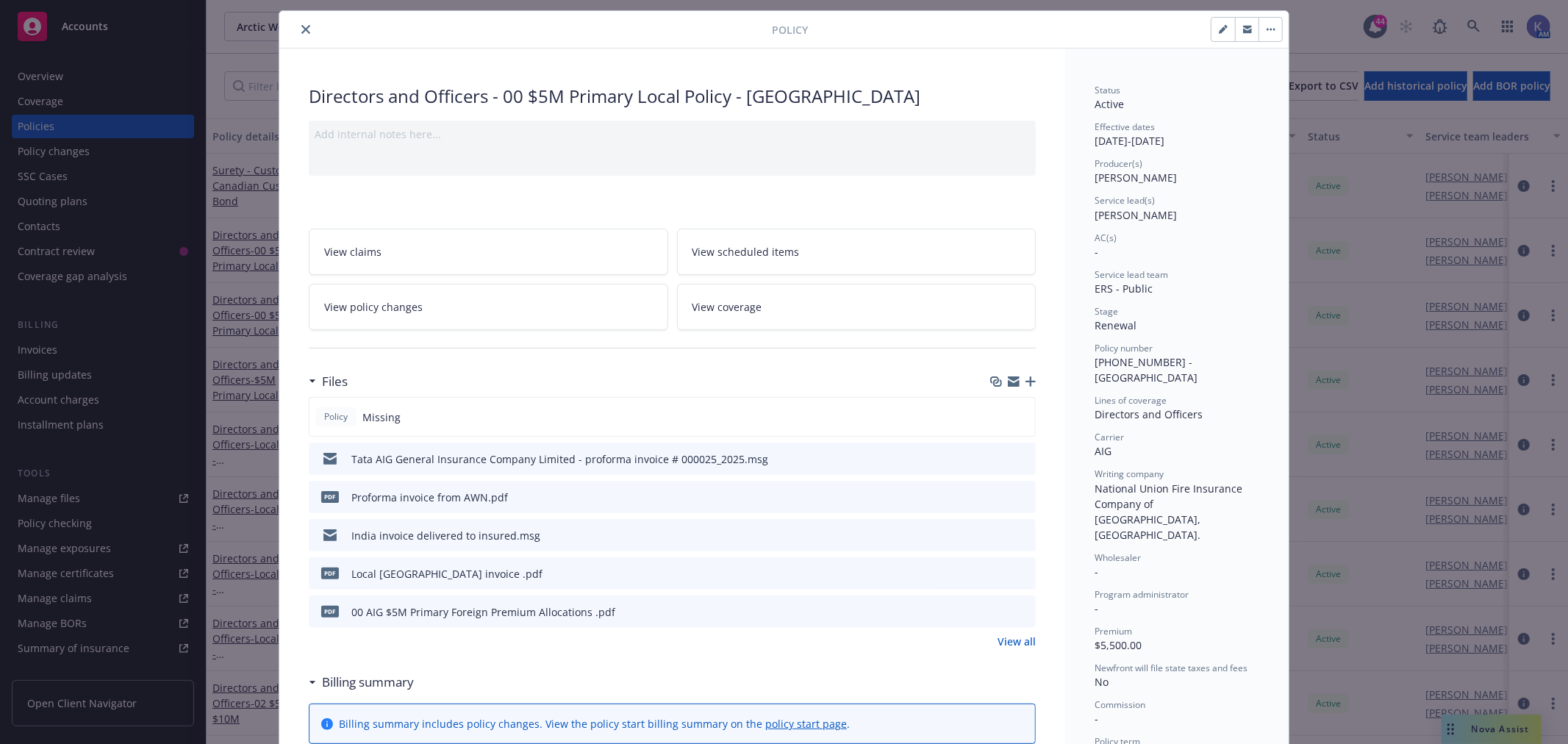
scroll to position [0, 0]
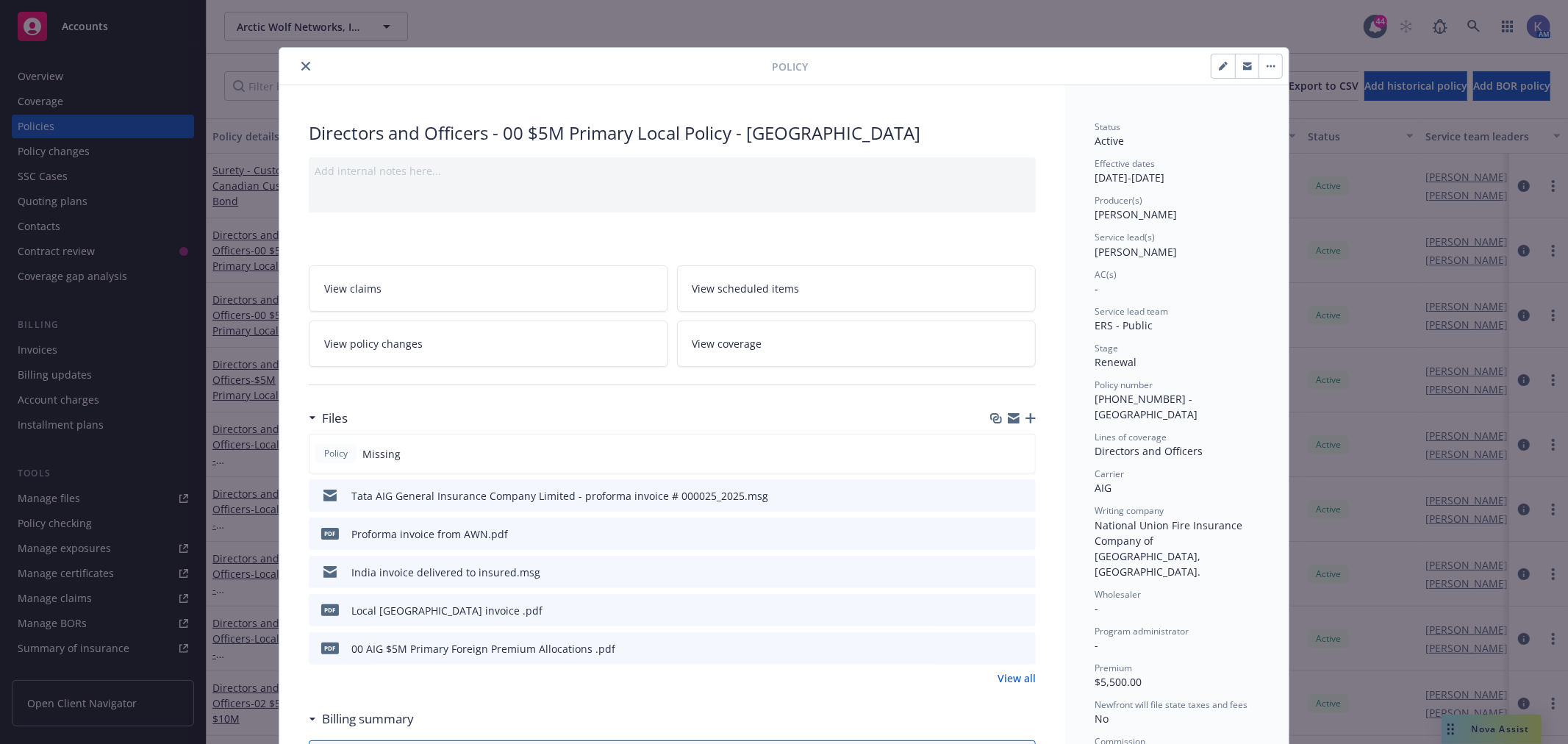
click at [301, 63] on icon "close" at bounding box center [306, 67] width 9 height 9
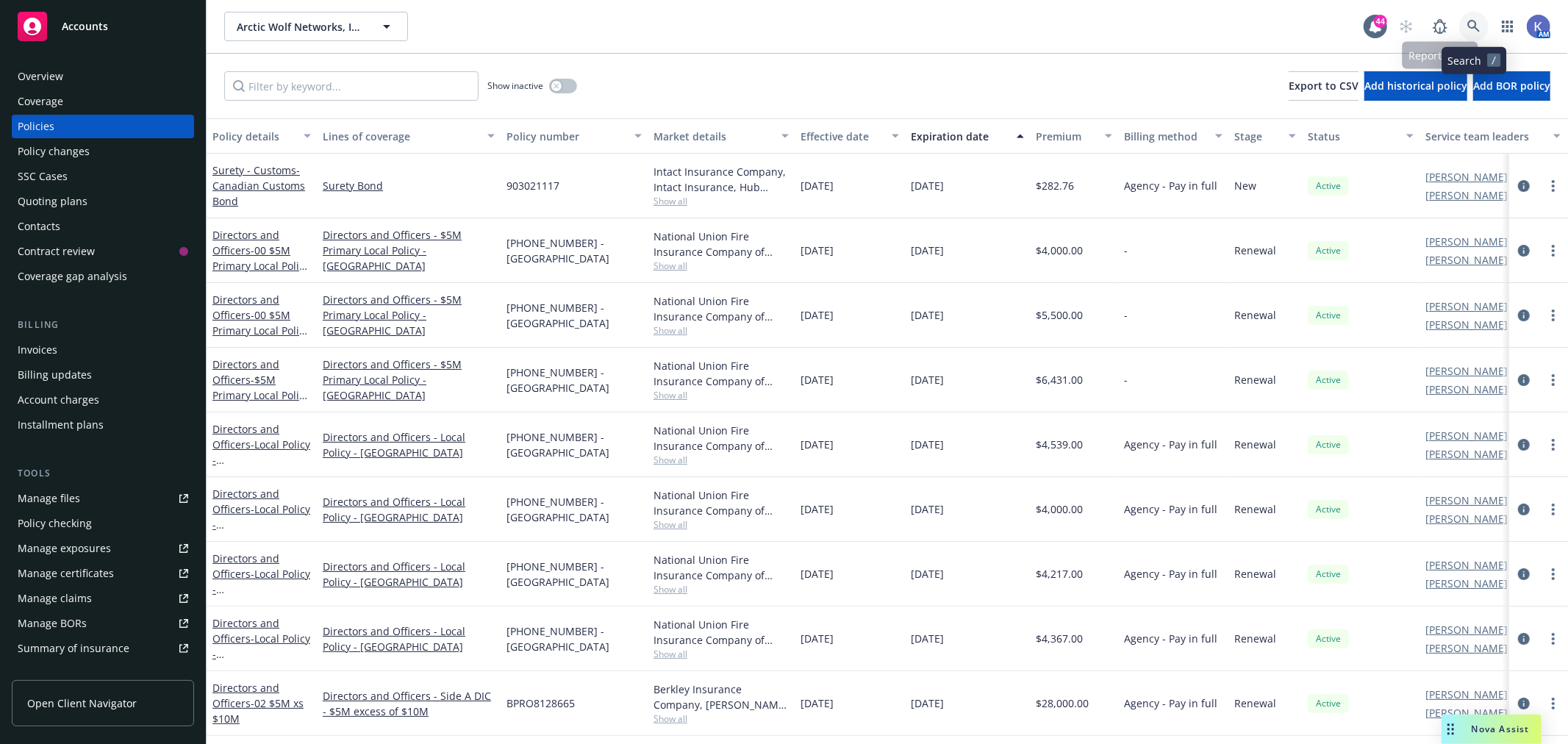
click at [1479, 22] on icon at bounding box center [1474, 26] width 13 height 13
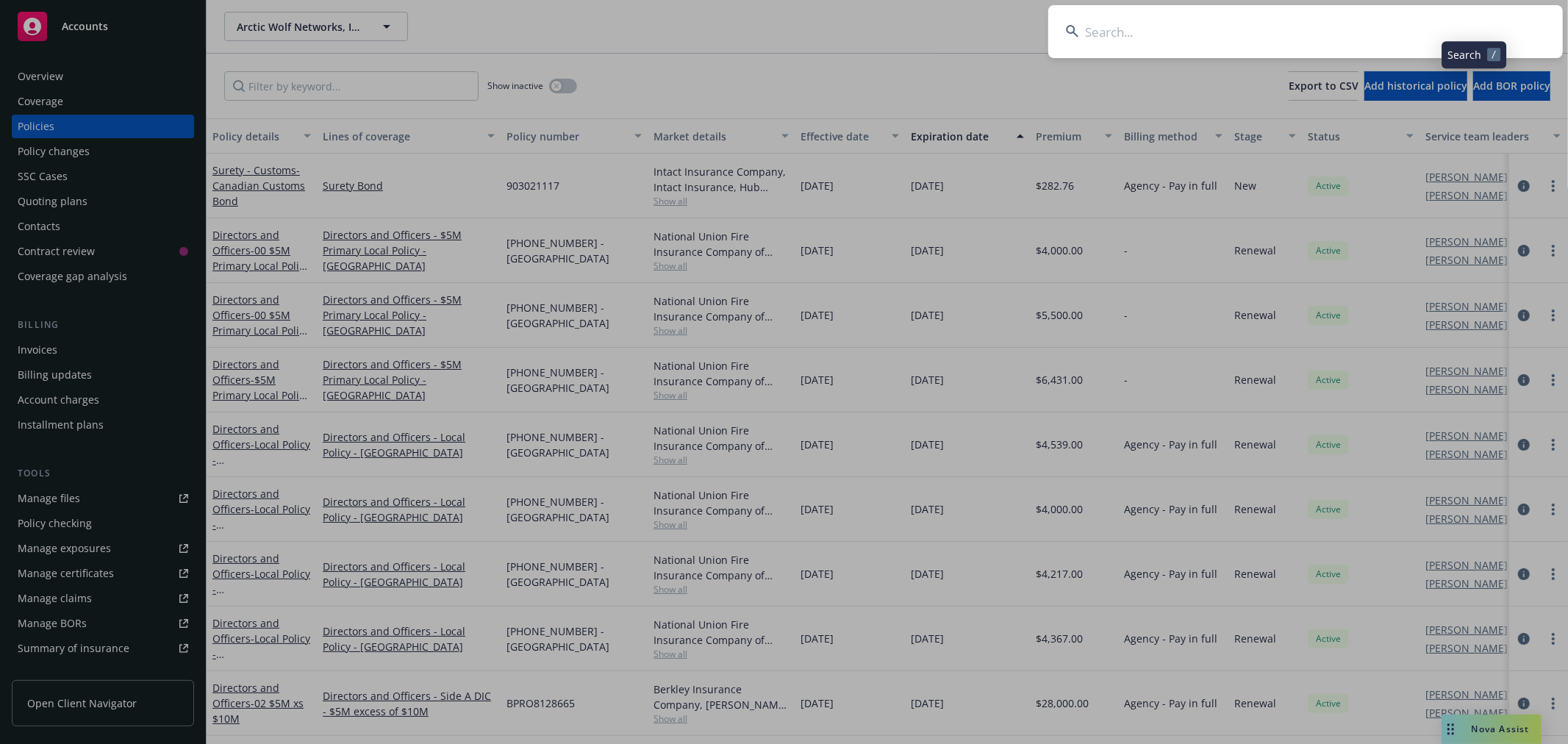
click at [1438, 24] on input at bounding box center [1305, 31] width 514 height 53
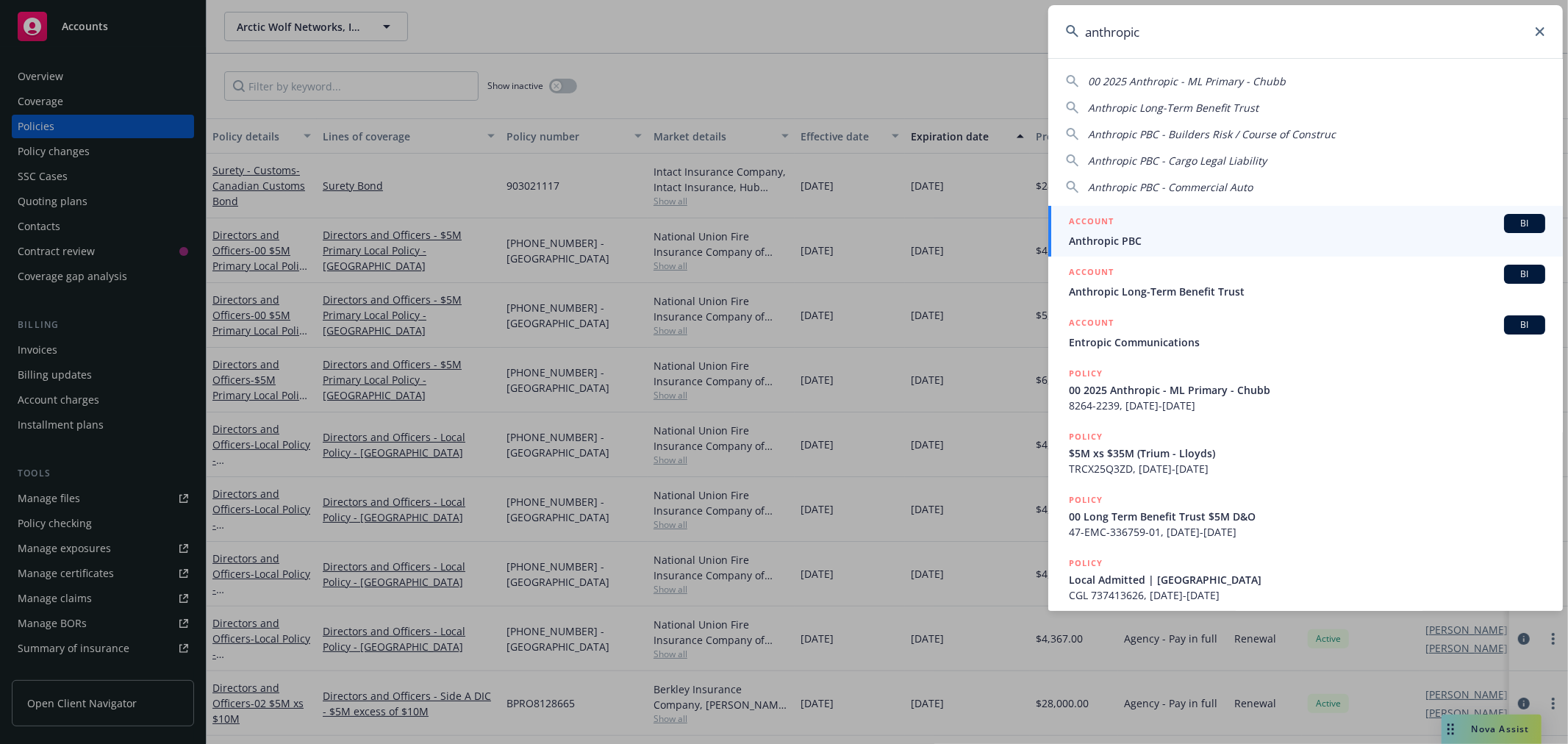
type input "anthropic"
click at [1137, 236] on span "Anthropic PBC" at bounding box center [1307, 241] width 477 height 15
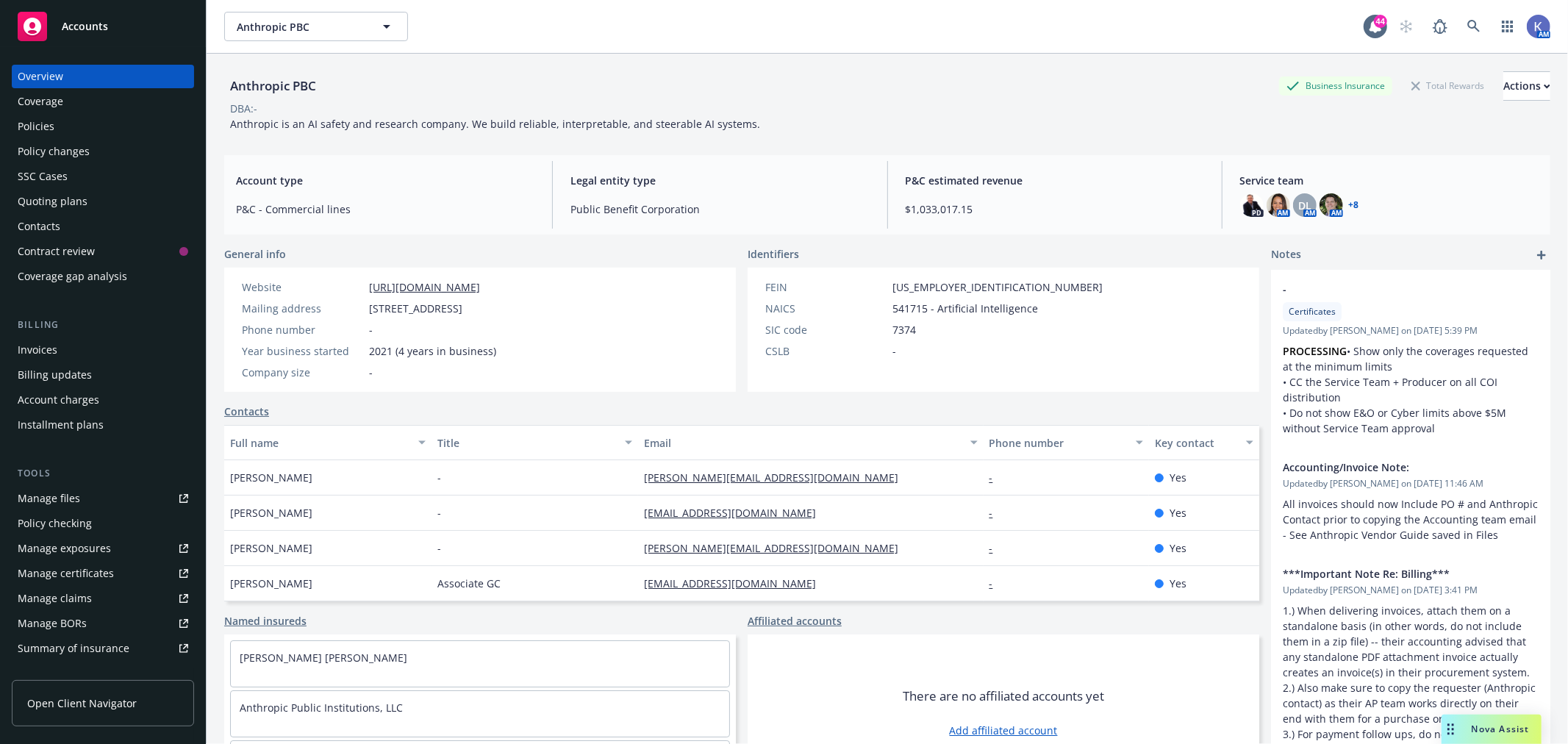
click at [34, 115] on div "Policies" at bounding box center [36, 126] width 37 height 24
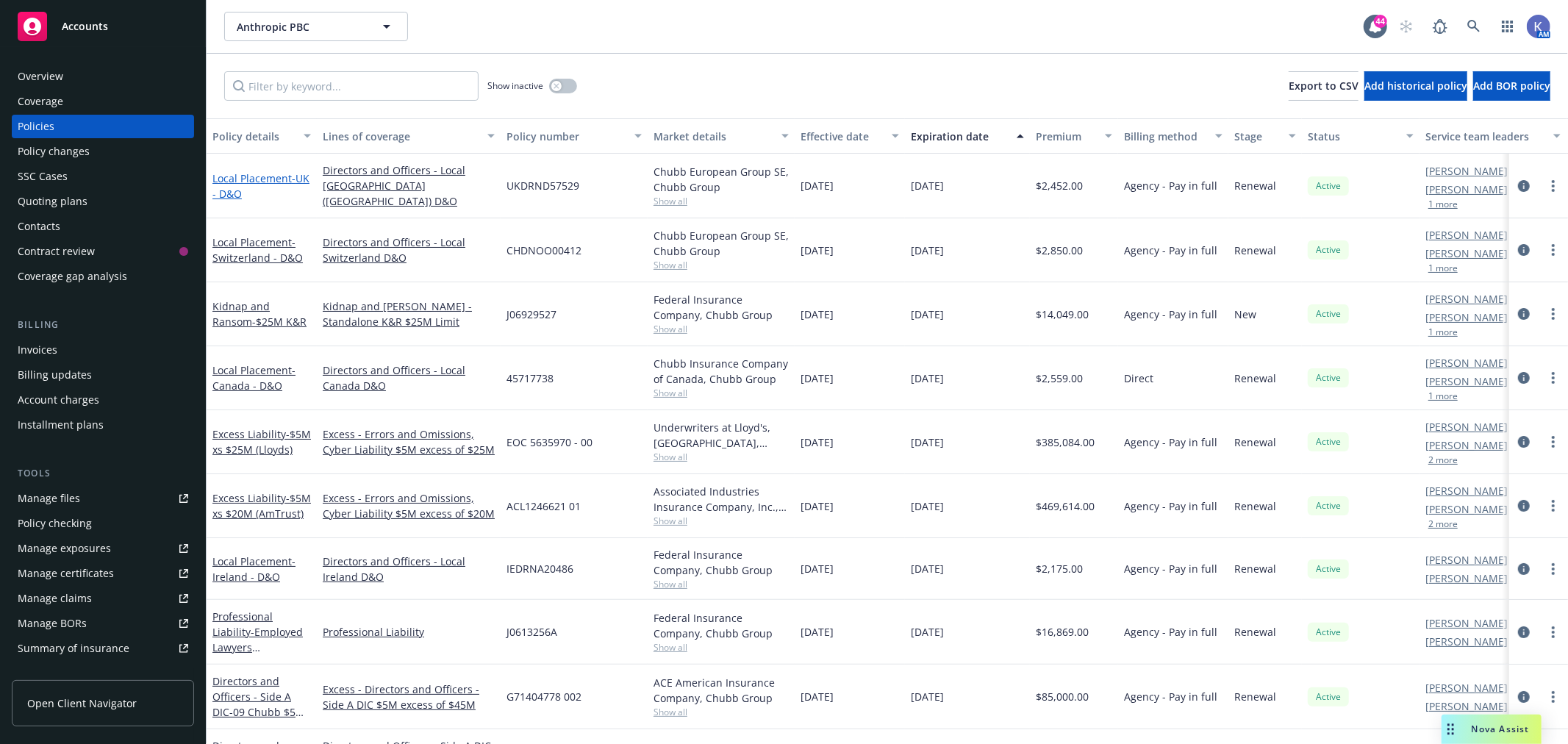
click at [241, 186] on span "- UK - D&O" at bounding box center [261, 185] width 97 height 29
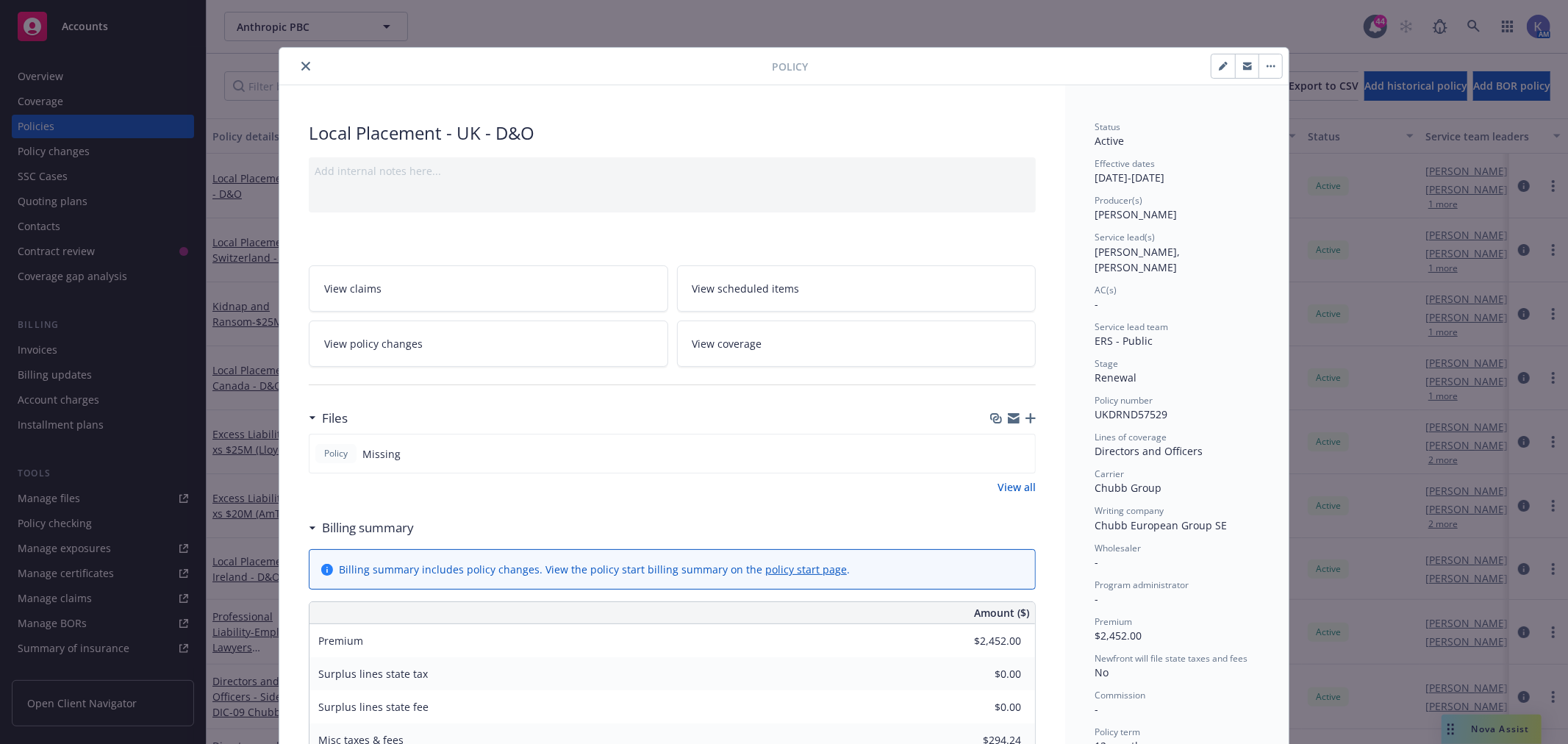
click at [301, 64] on icon "close" at bounding box center [306, 67] width 9 height 9
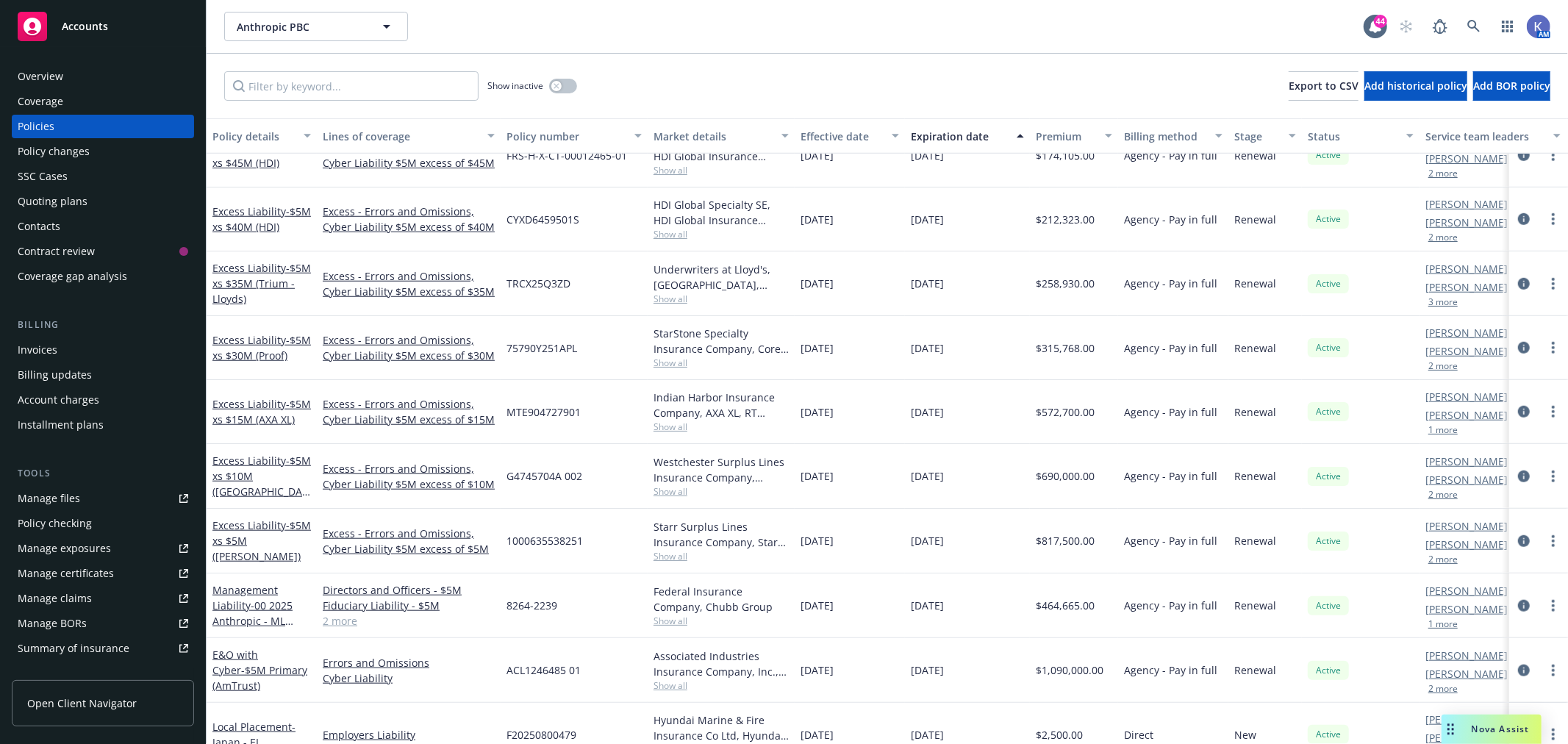
scroll to position [1061, 0]
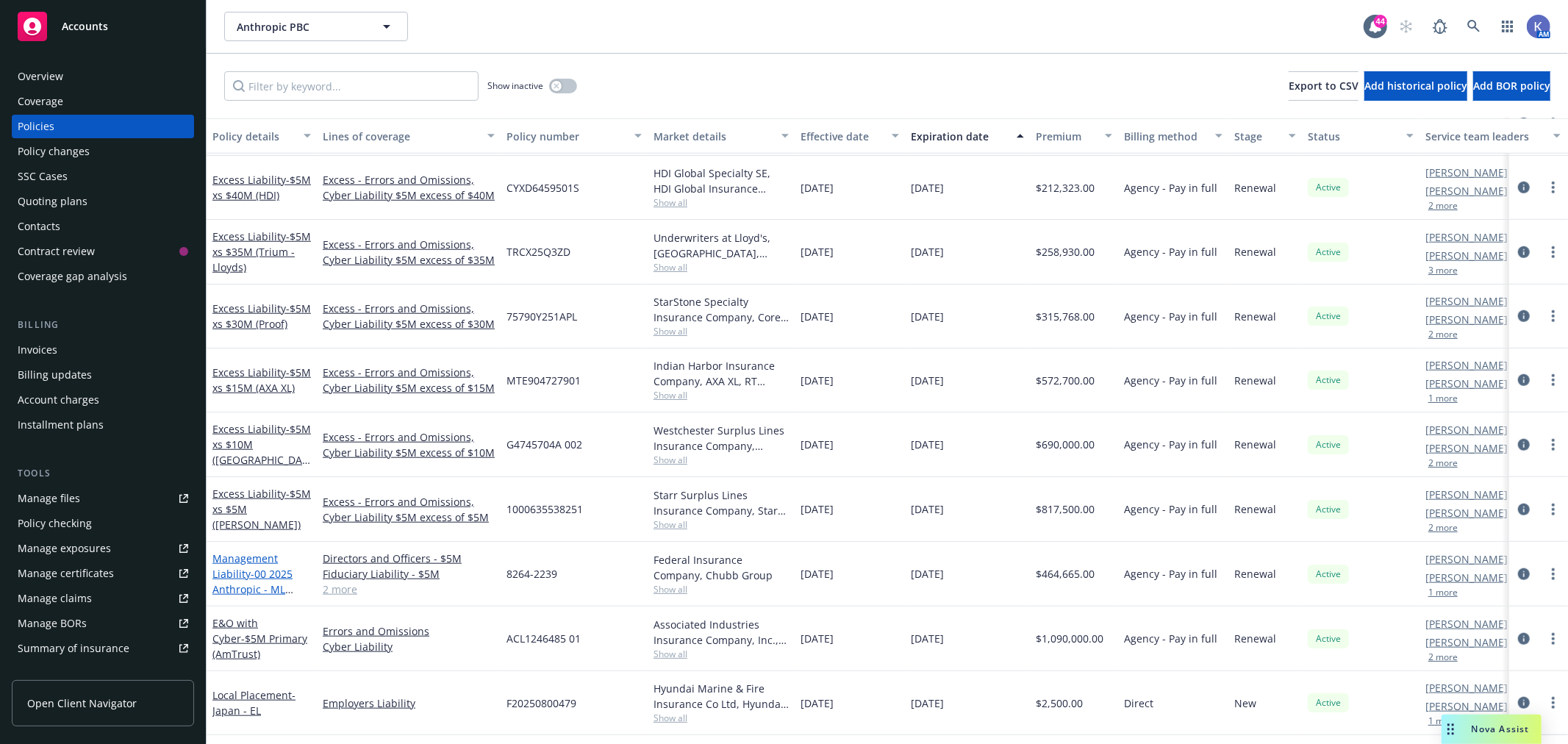
click at [250, 575] on span "- 00 2025 Anthropic - ML Primary - Chubb" at bounding box center [253, 589] width 81 height 45
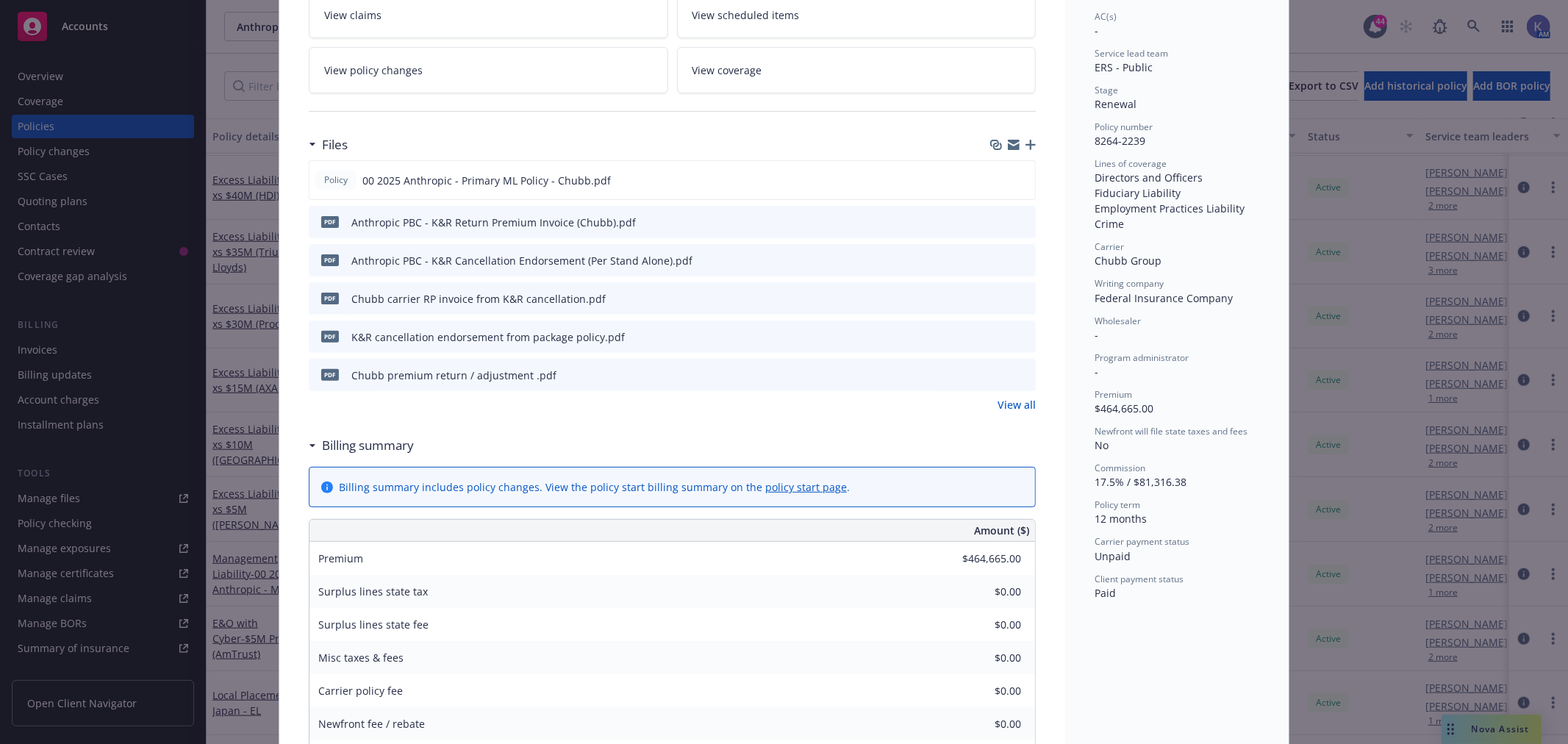
scroll to position [244, 0]
